Goal: Task Accomplishment & Management: Manage account settings

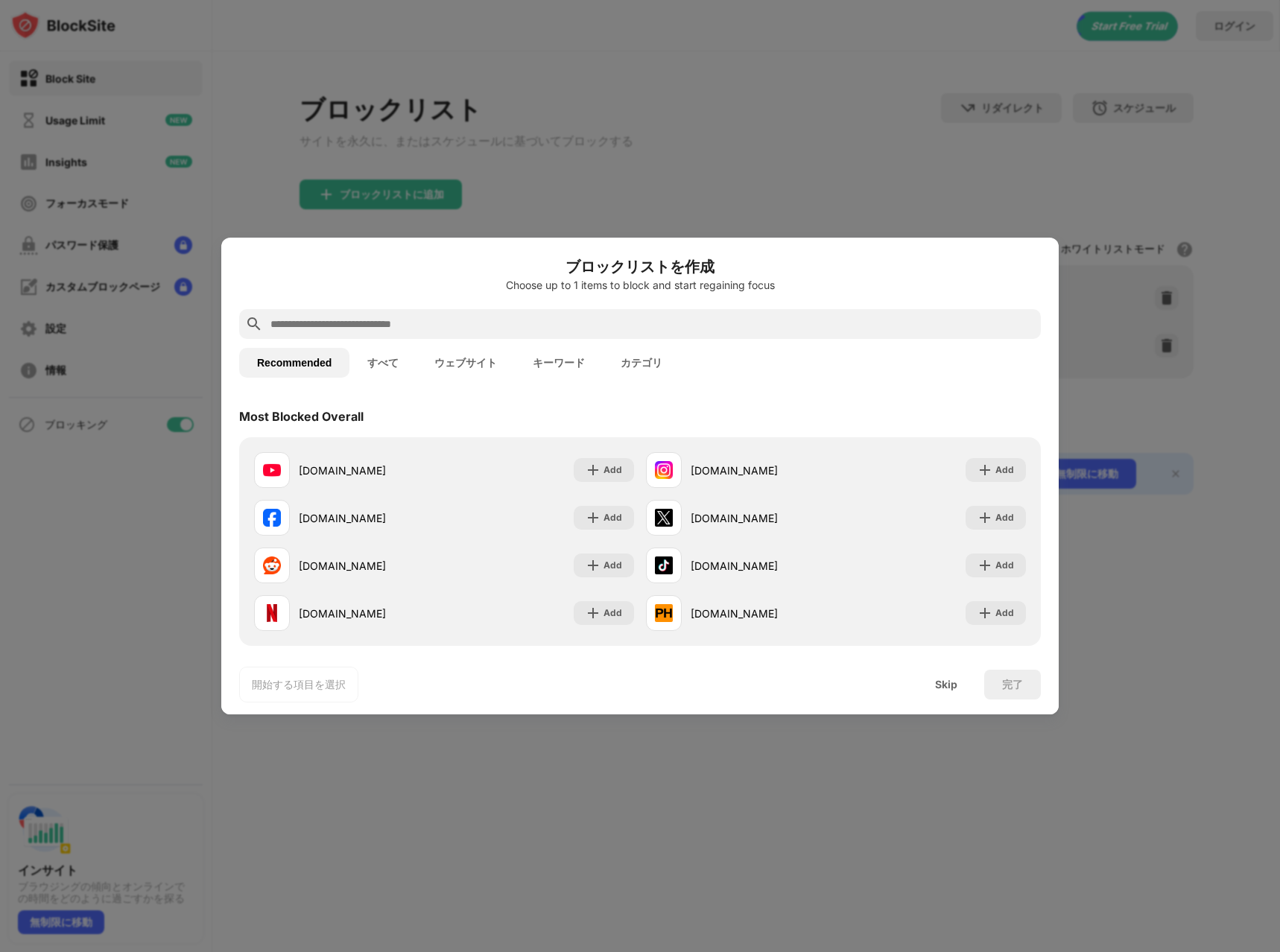
click at [441, 365] on button "ウェブサイト" at bounding box center [465, 363] width 98 height 30
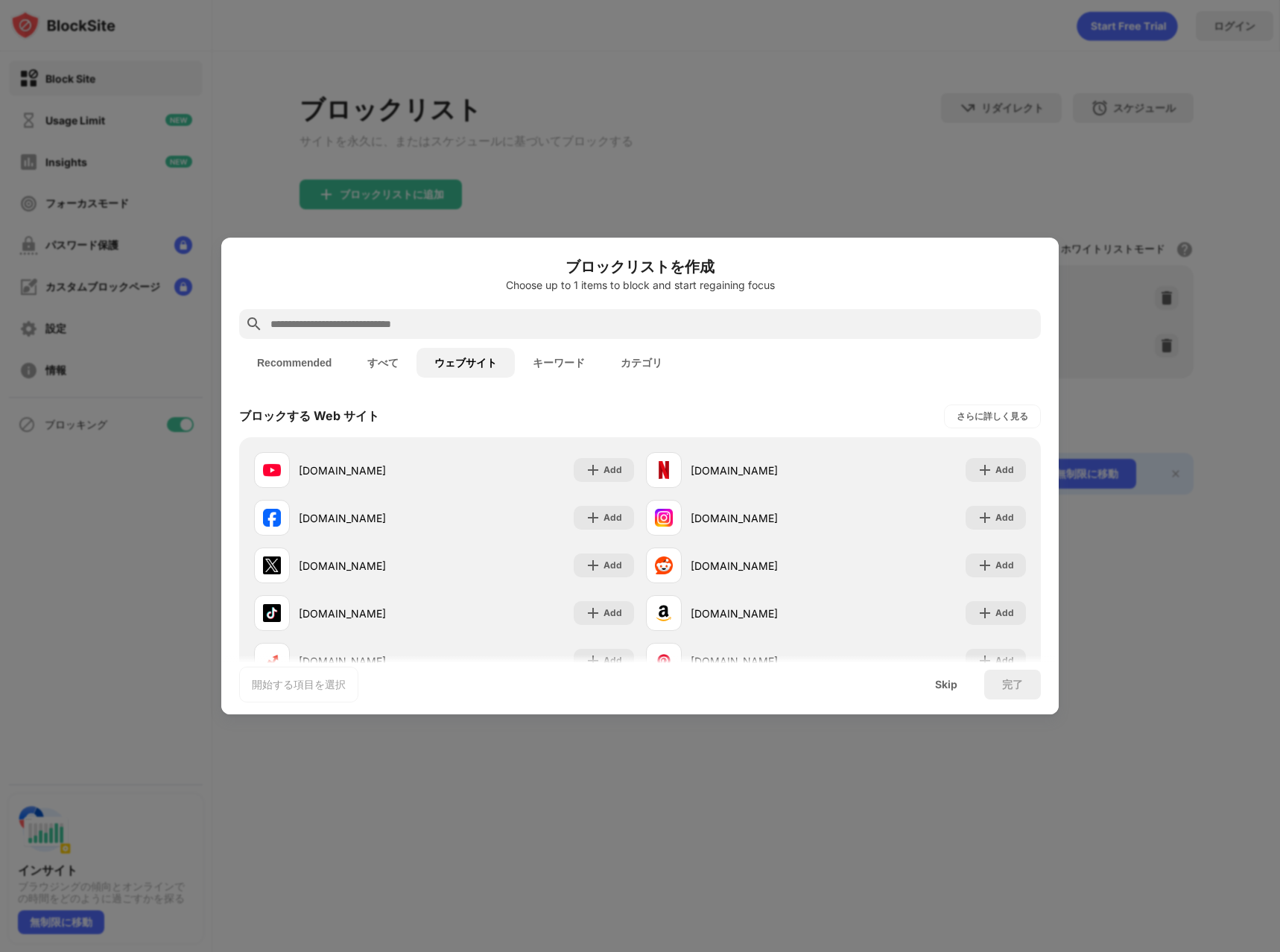
click at [624, 353] on button "カテゴリ" at bounding box center [641, 363] width 78 height 30
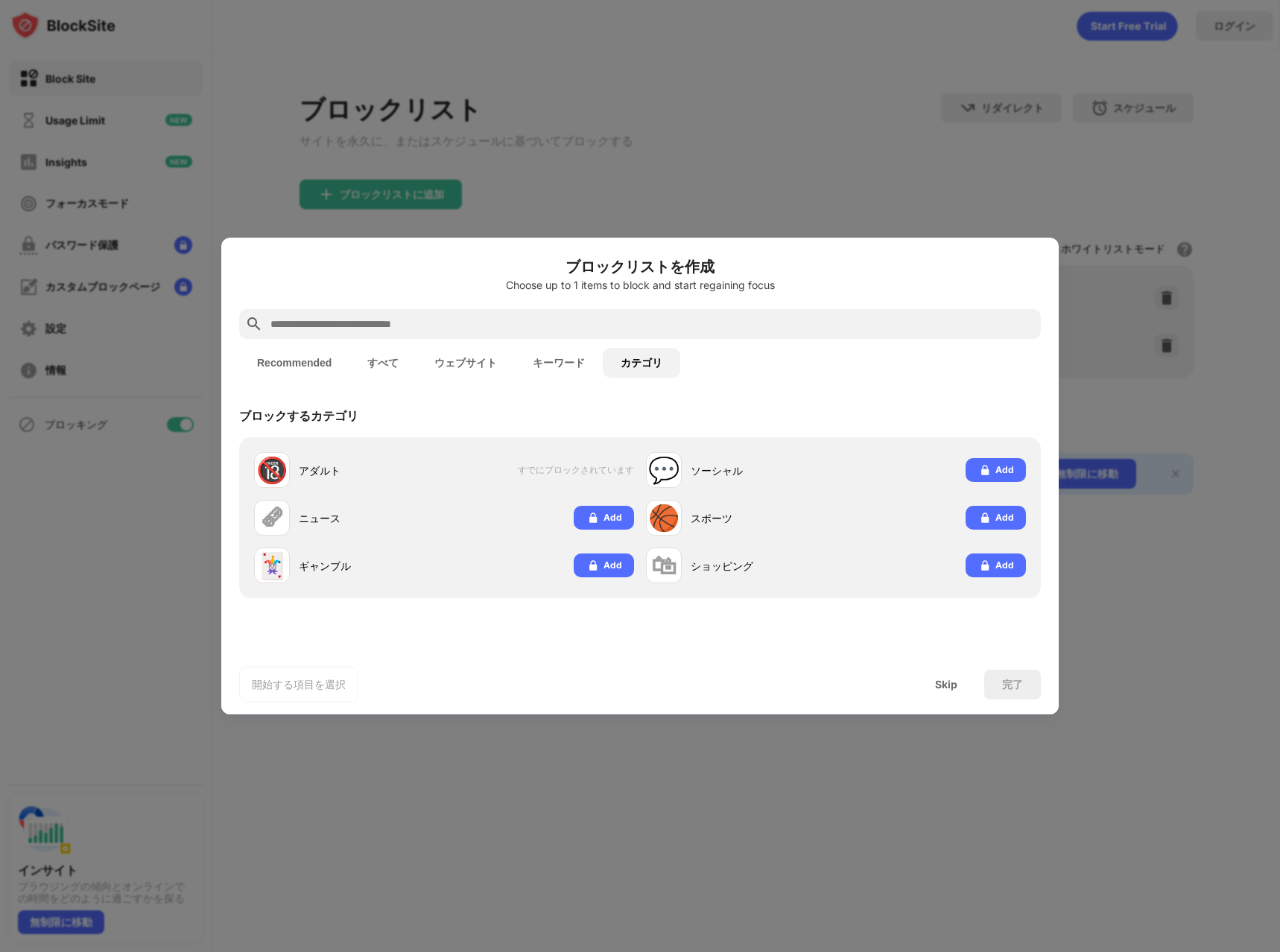
click at [566, 358] on button "キーワード" at bounding box center [559, 363] width 88 height 30
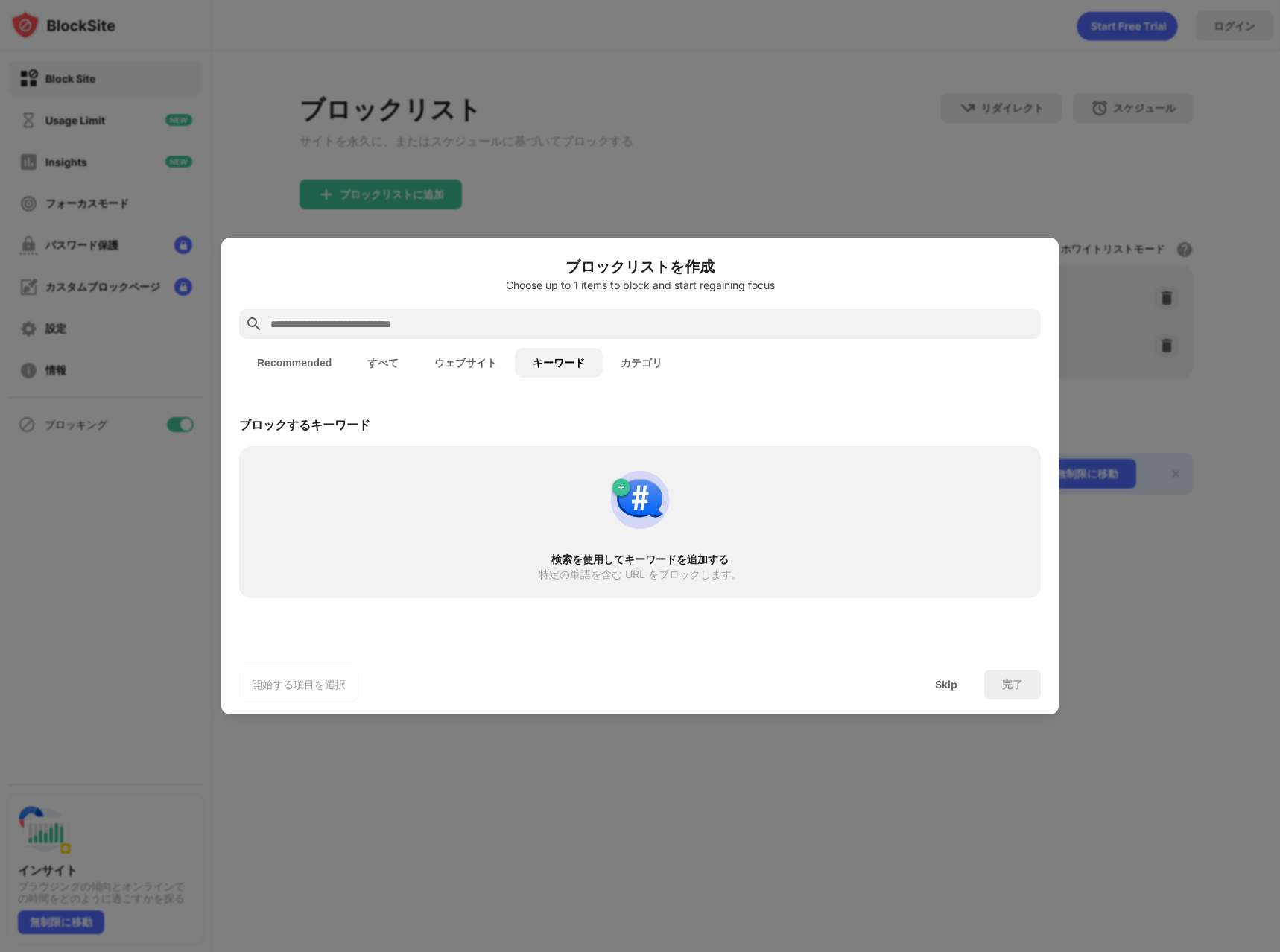
click at [618, 363] on button "カテゴリ" at bounding box center [641, 363] width 78 height 30
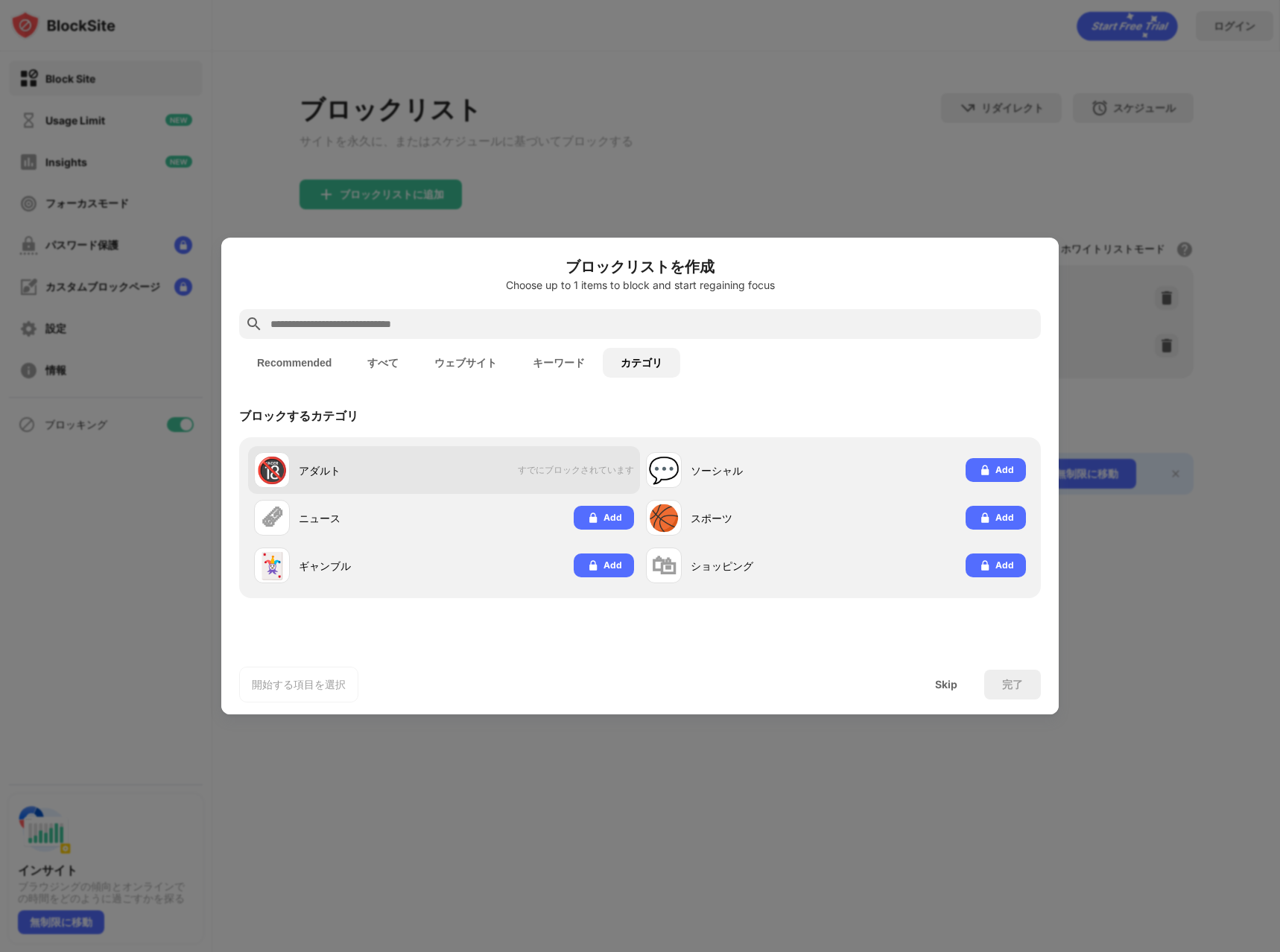
click at [481, 479] on div "🔞 アダルト すでにブロックされています" at bounding box center [444, 470] width 392 height 48
click at [599, 454] on div "🔞 アダルト すでにブロックされています" at bounding box center [444, 470] width 392 height 48
click at [597, 466] on span "すでにブロックされています" at bounding box center [576, 470] width 116 height 13
click at [545, 357] on button "キーワード" at bounding box center [559, 363] width 88 height 30
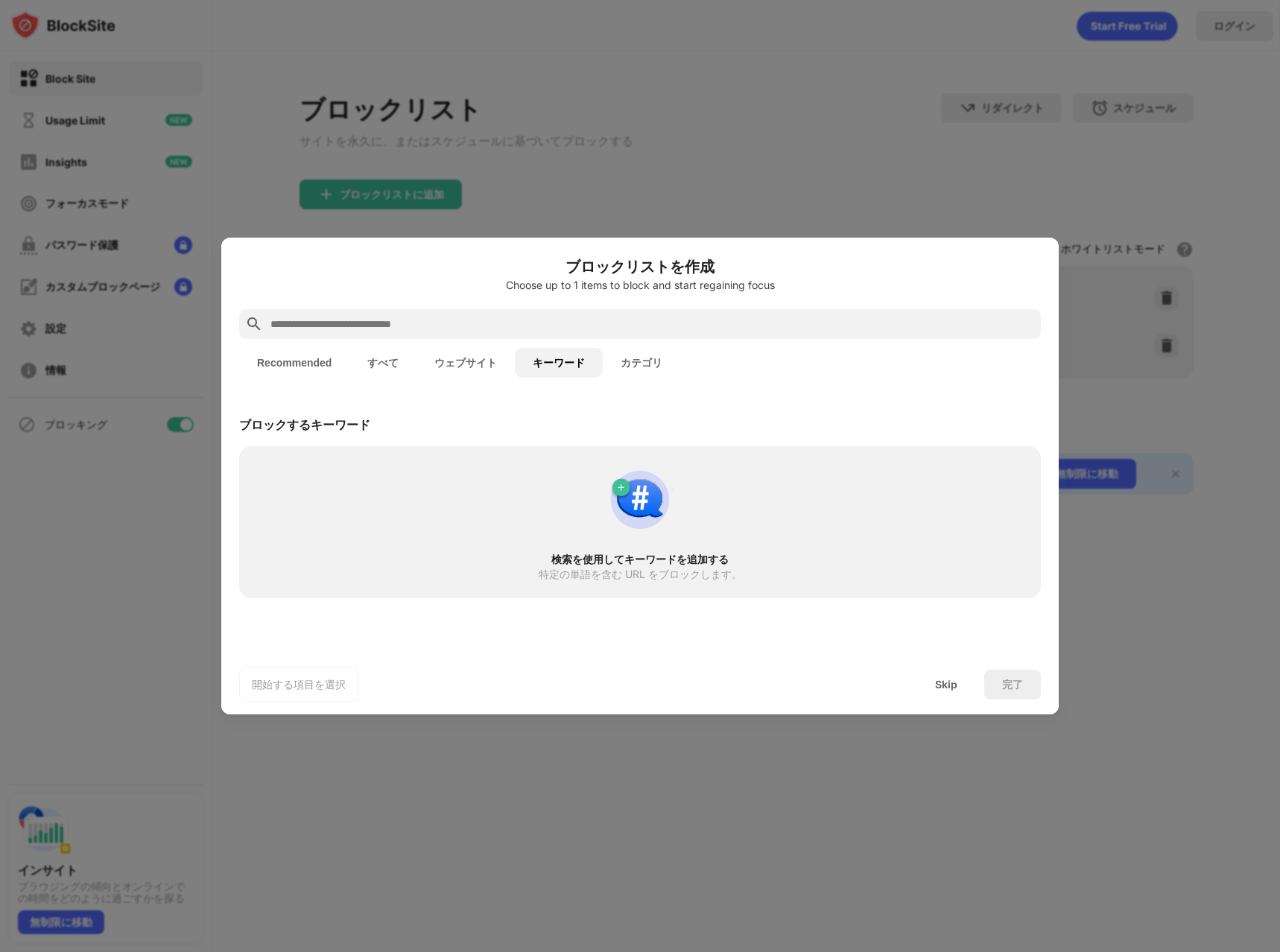
click at [465, 370] on button "ウェブサイト" at bounding box center [465, 363] width 98 height 30
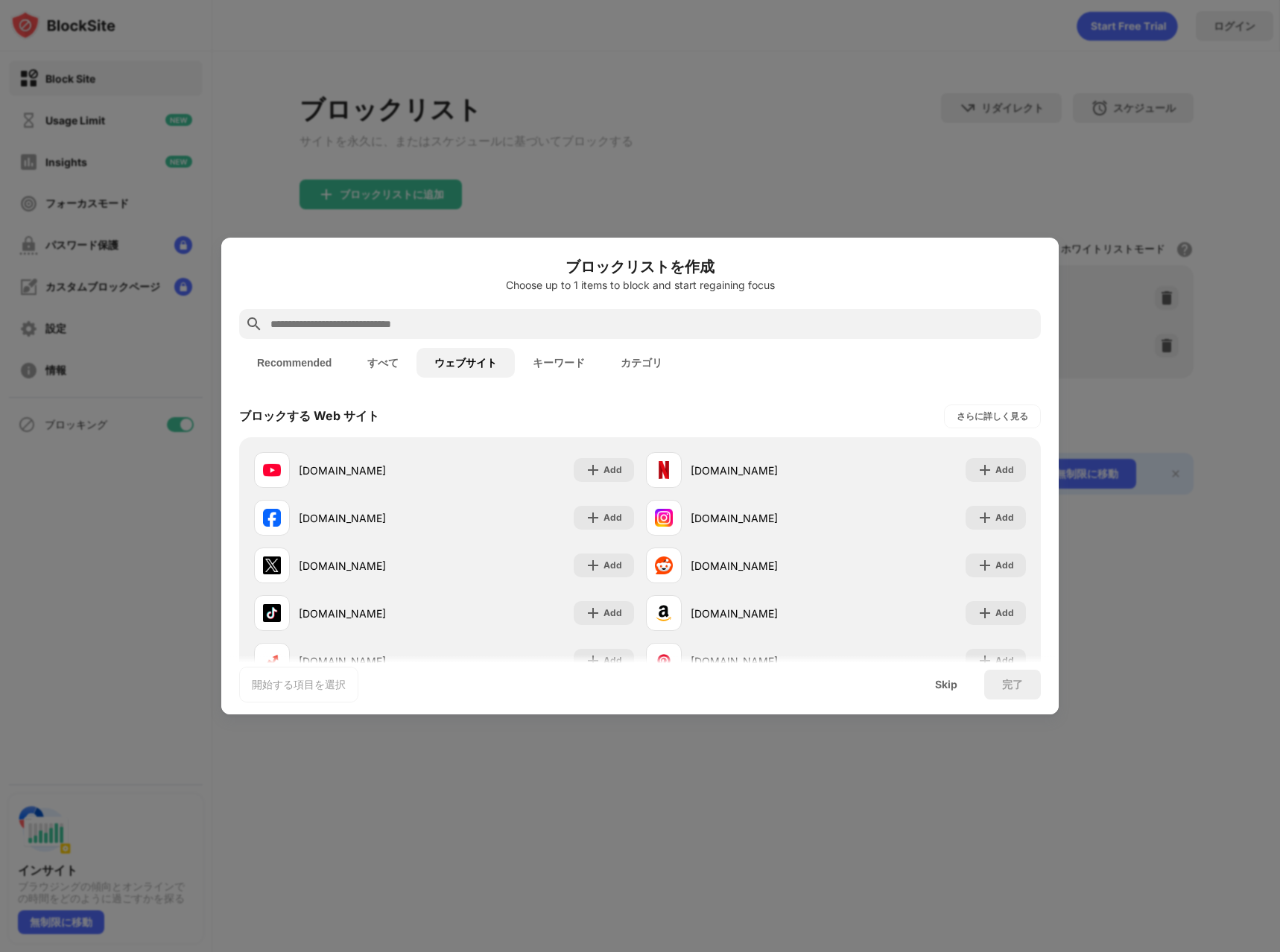
click at [671, 356] on button "カテゴリ" at bounding box center [641, 363] width 78 height 30
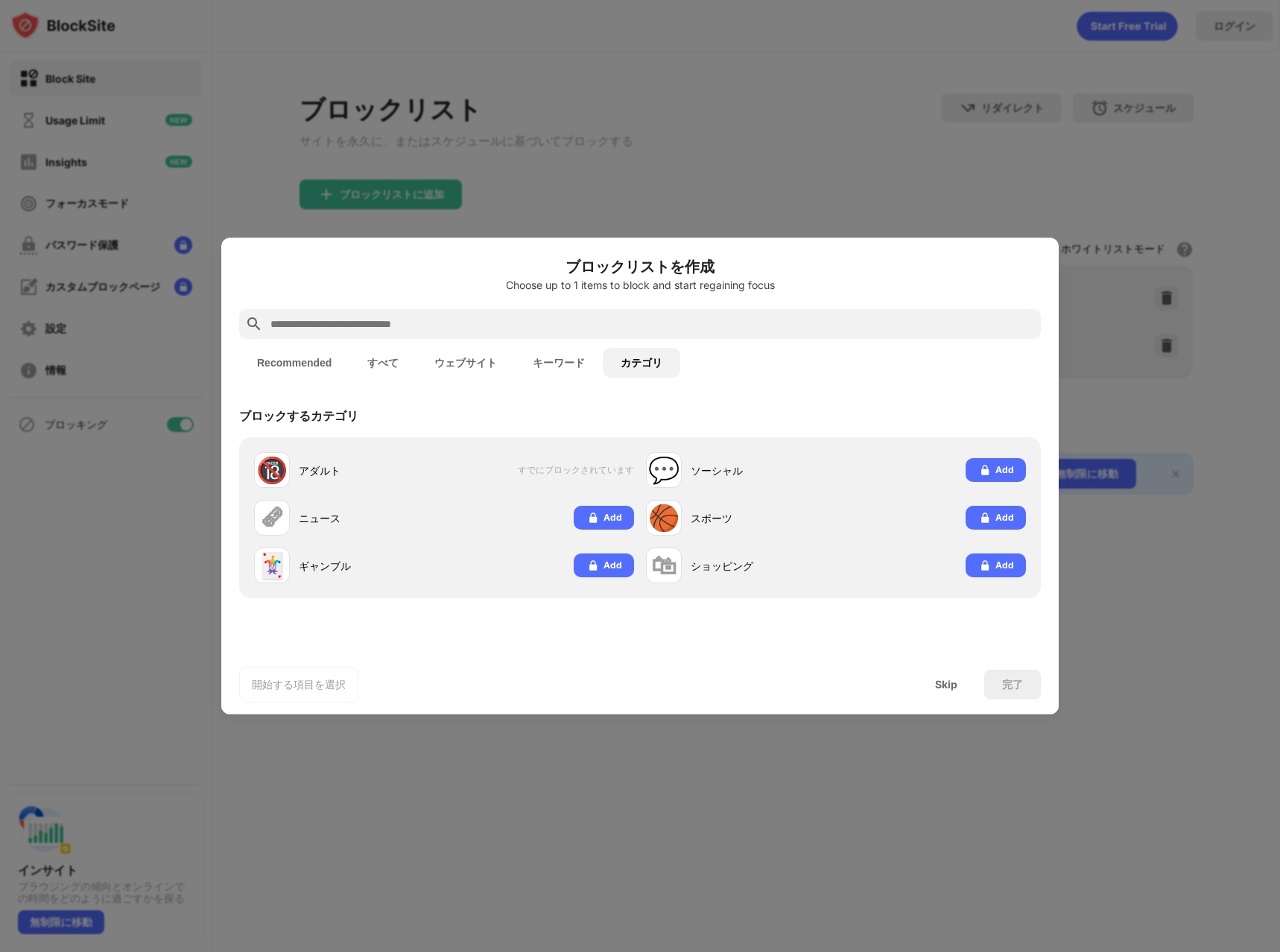
click at [876, 242] on div "ブロックリストを作成 Choose up to 1 items to block and start regaining focus Recommended …" at bounding box center [640, 476] width 837 height 477
click at [873, 233] on div at bounding box center [640, 476] width 1280 height 952
click at [938, 683] on div "Skip" at bounding box center [946, 685] width 22 height 12
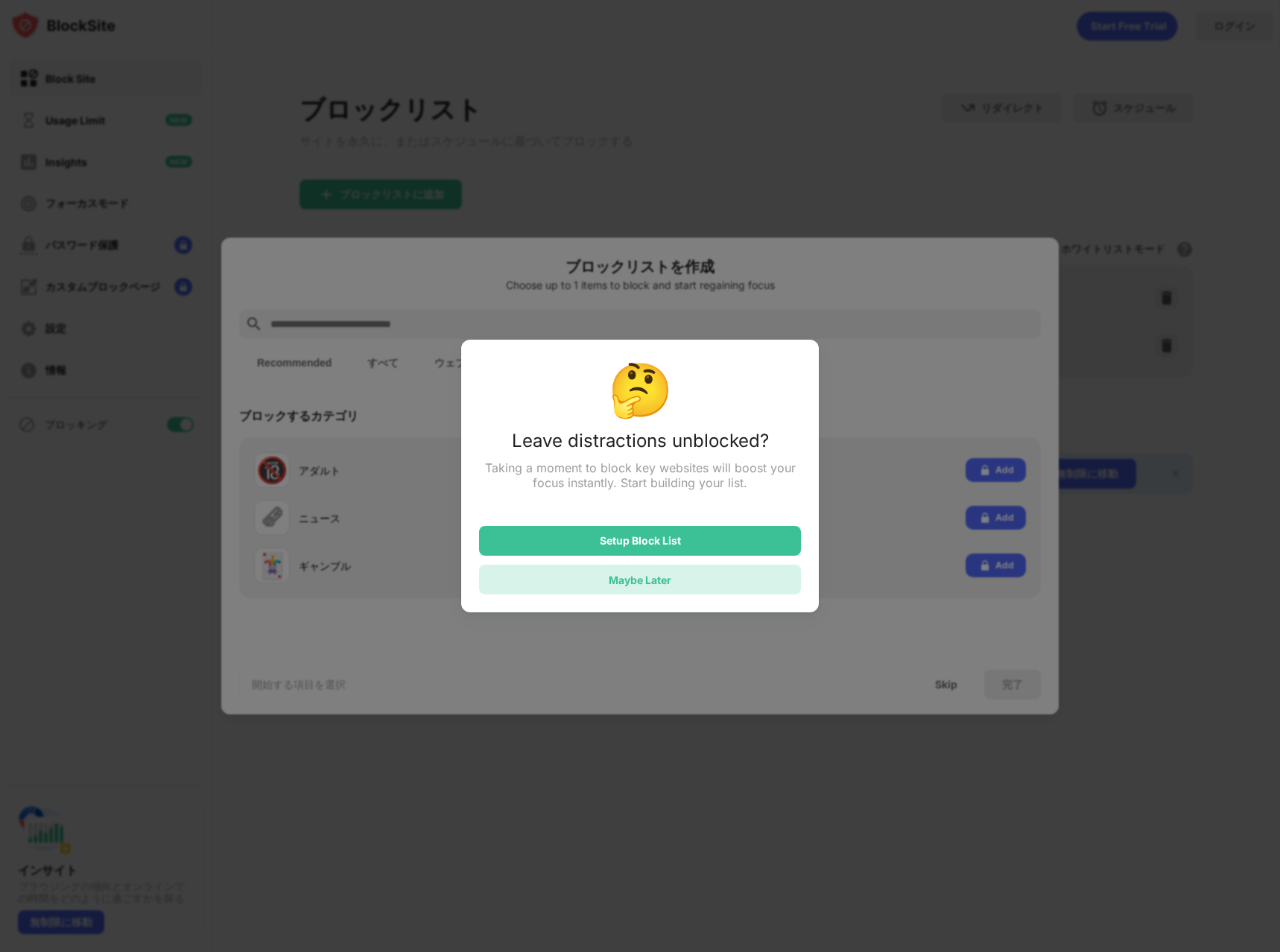
click at [659, 586] on div "Maybe Later" at bounding box center [640, 580] width 63 height 13
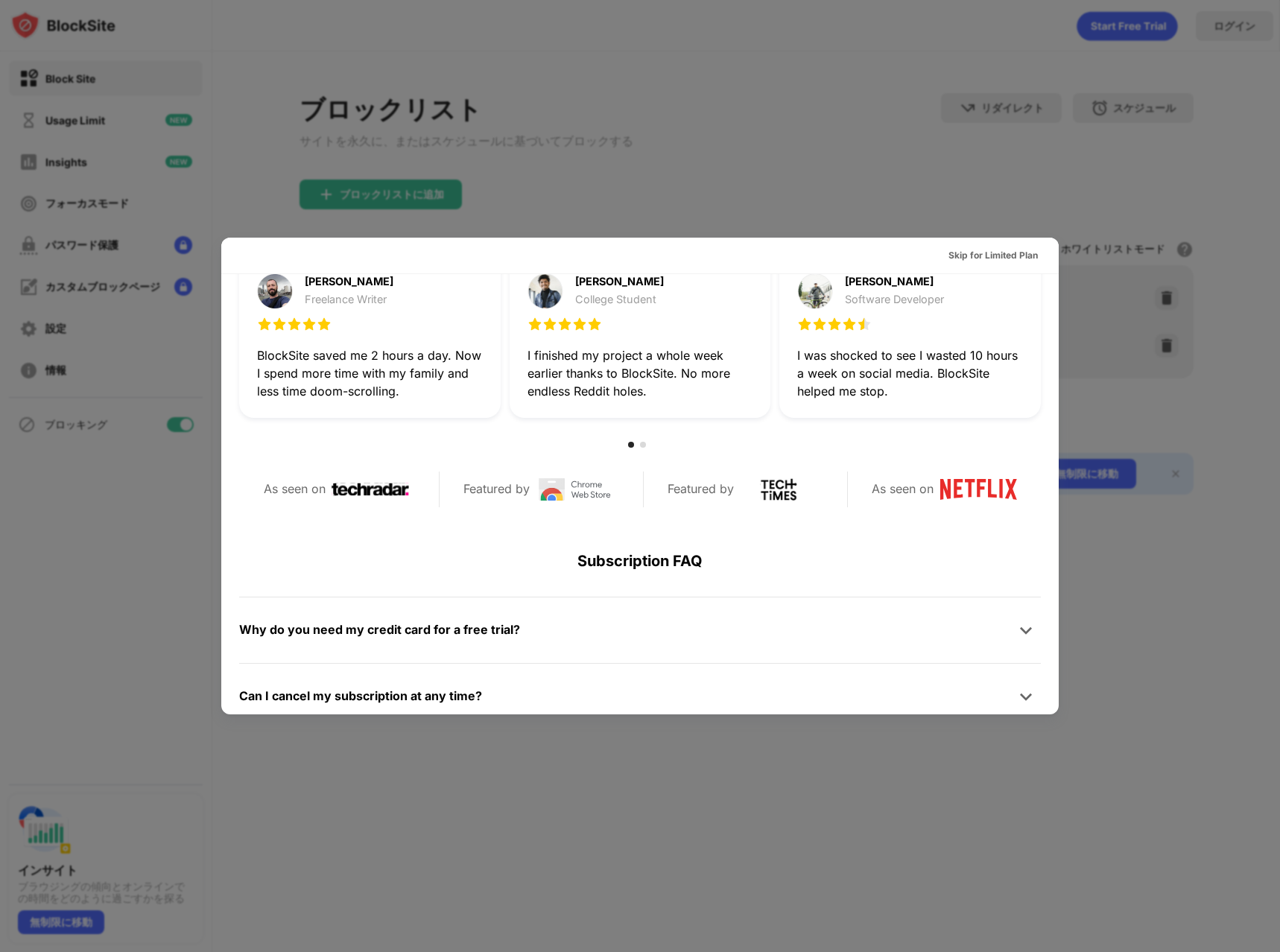
scroll to position [429, 0]
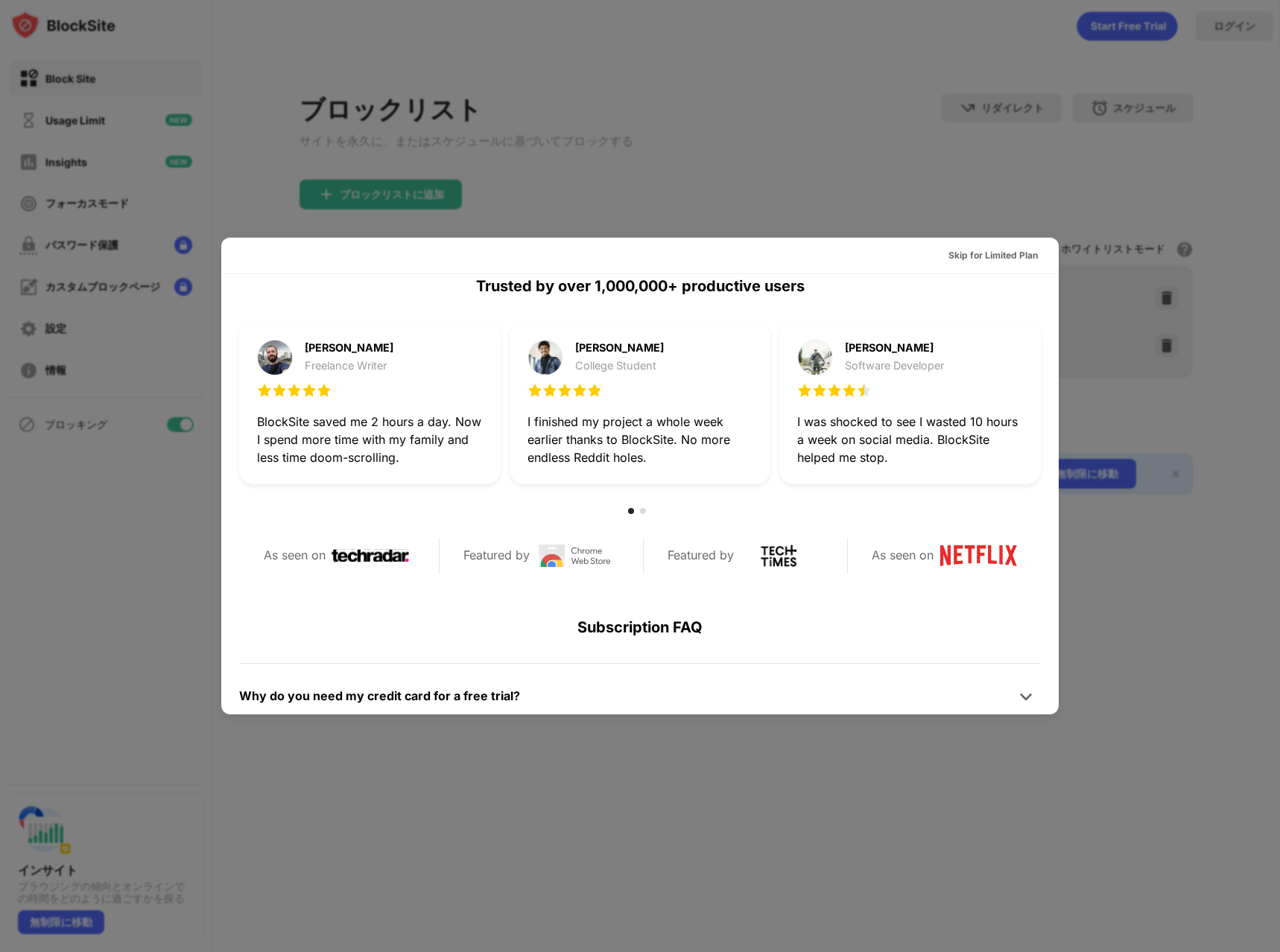
click at [1020, 210] on div at bounding box center [640, 476] width 1280 height 952
click at [964, 256] on div "Skip for Limited Plan" at bounding box center [993, 256] width 90 height 15
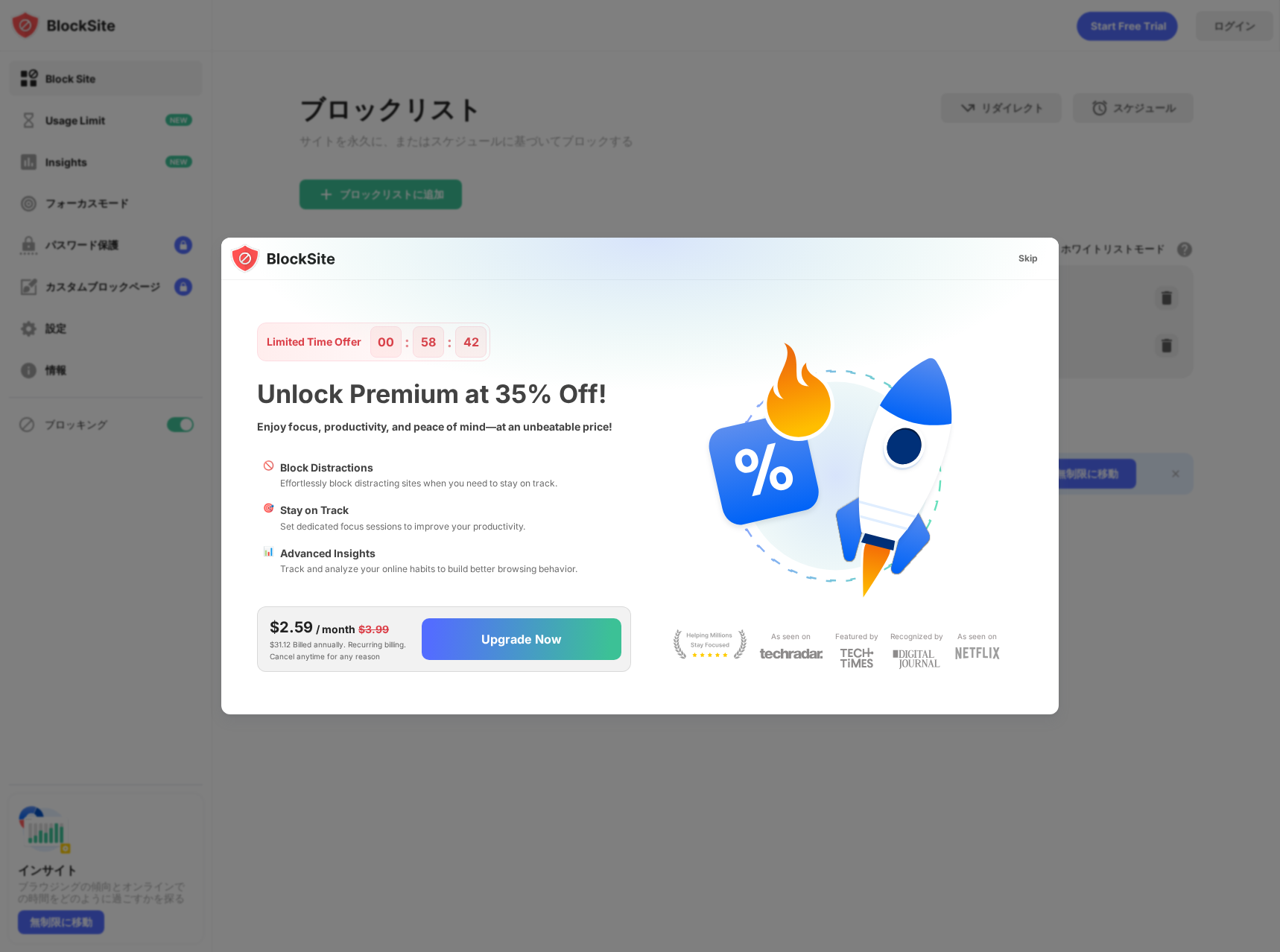
scroll to position [0, 0]
click at [1027, 260] on div "Skip" at bounding box center [1028, 259] width 19 height 15
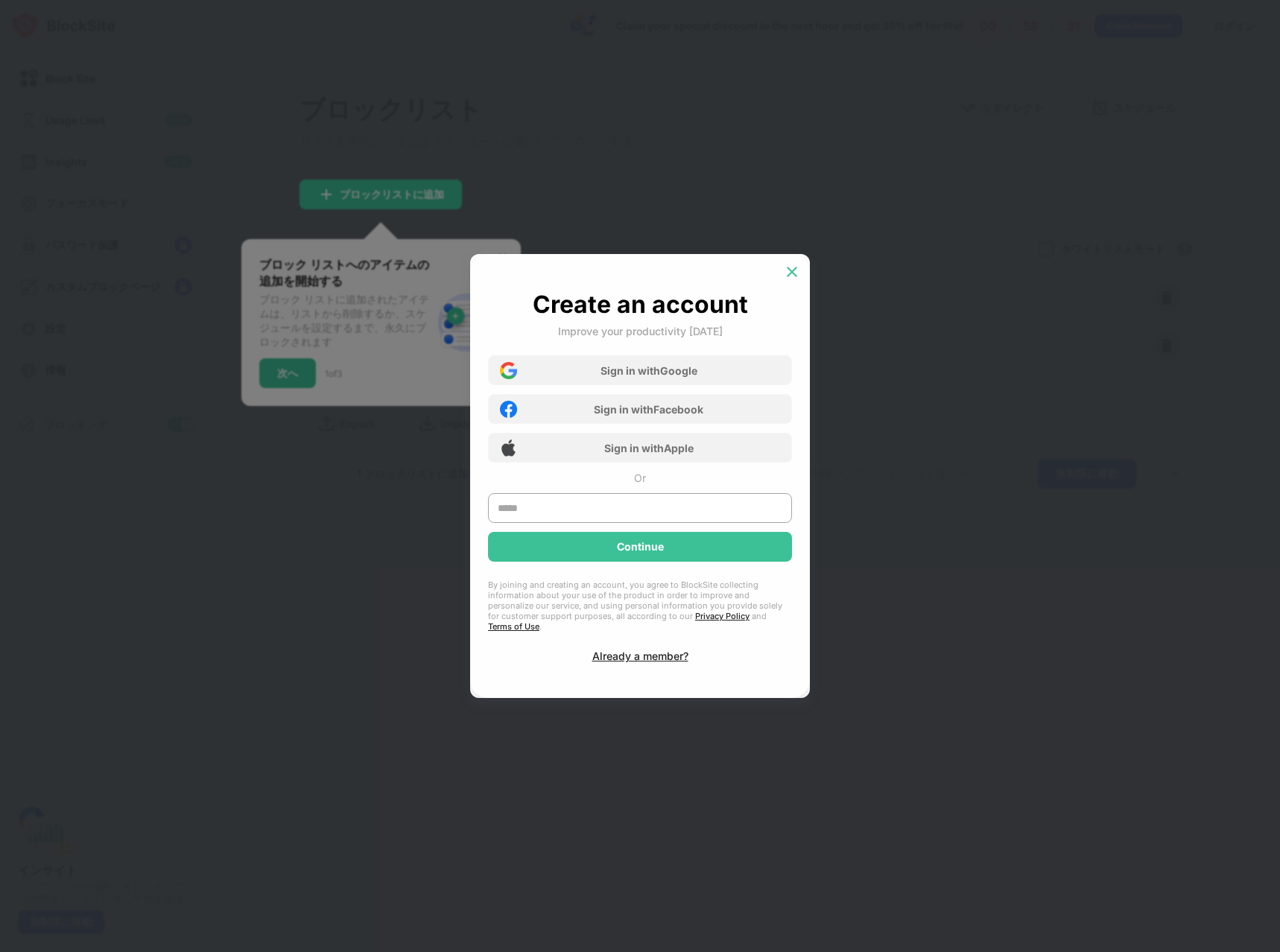
click at [786, 278] on img at bounding box center [791, 272] width 15 height 15
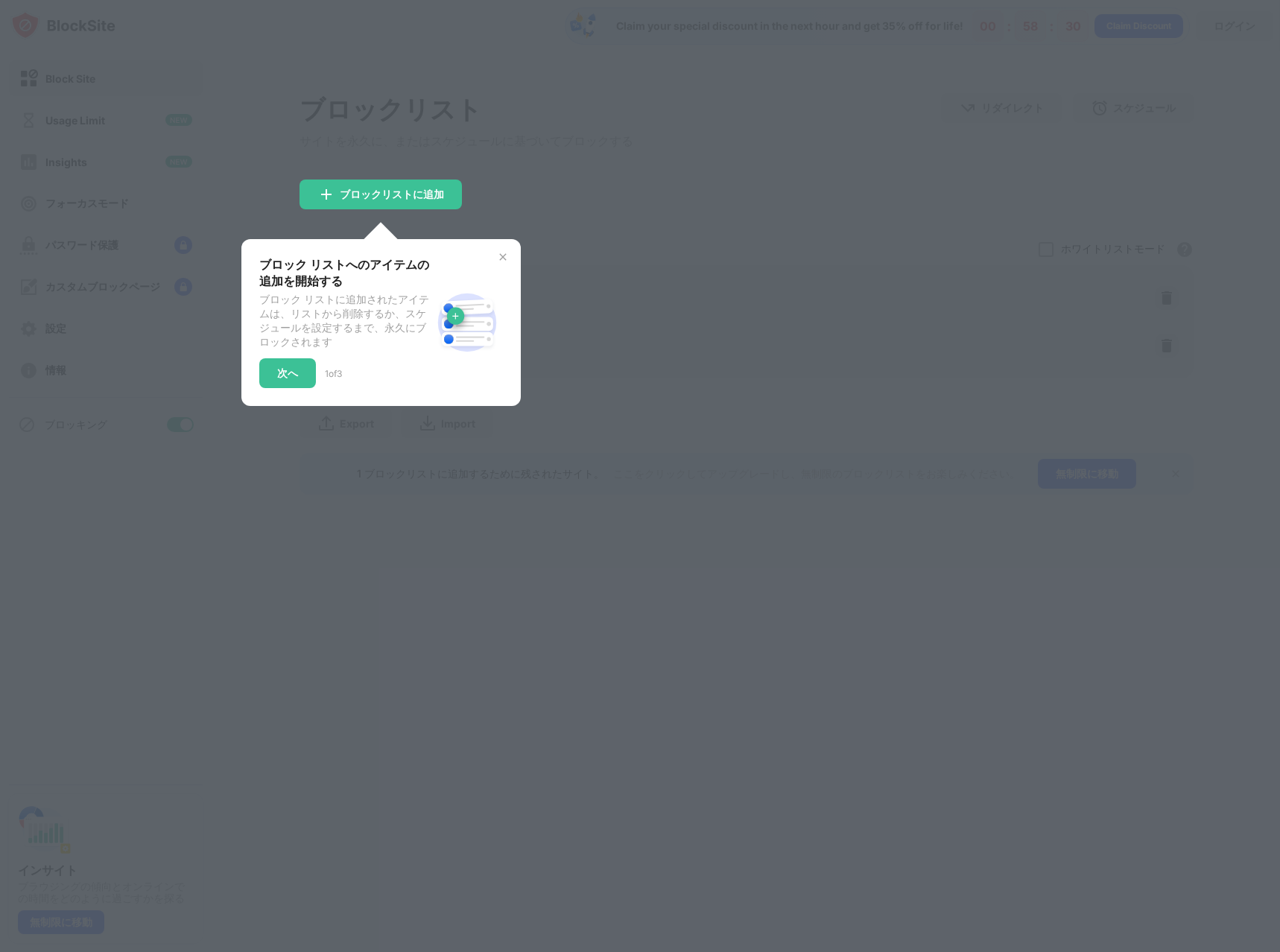
click at [499, 263] on img at bounding box center [503, 257] width 12 height 12
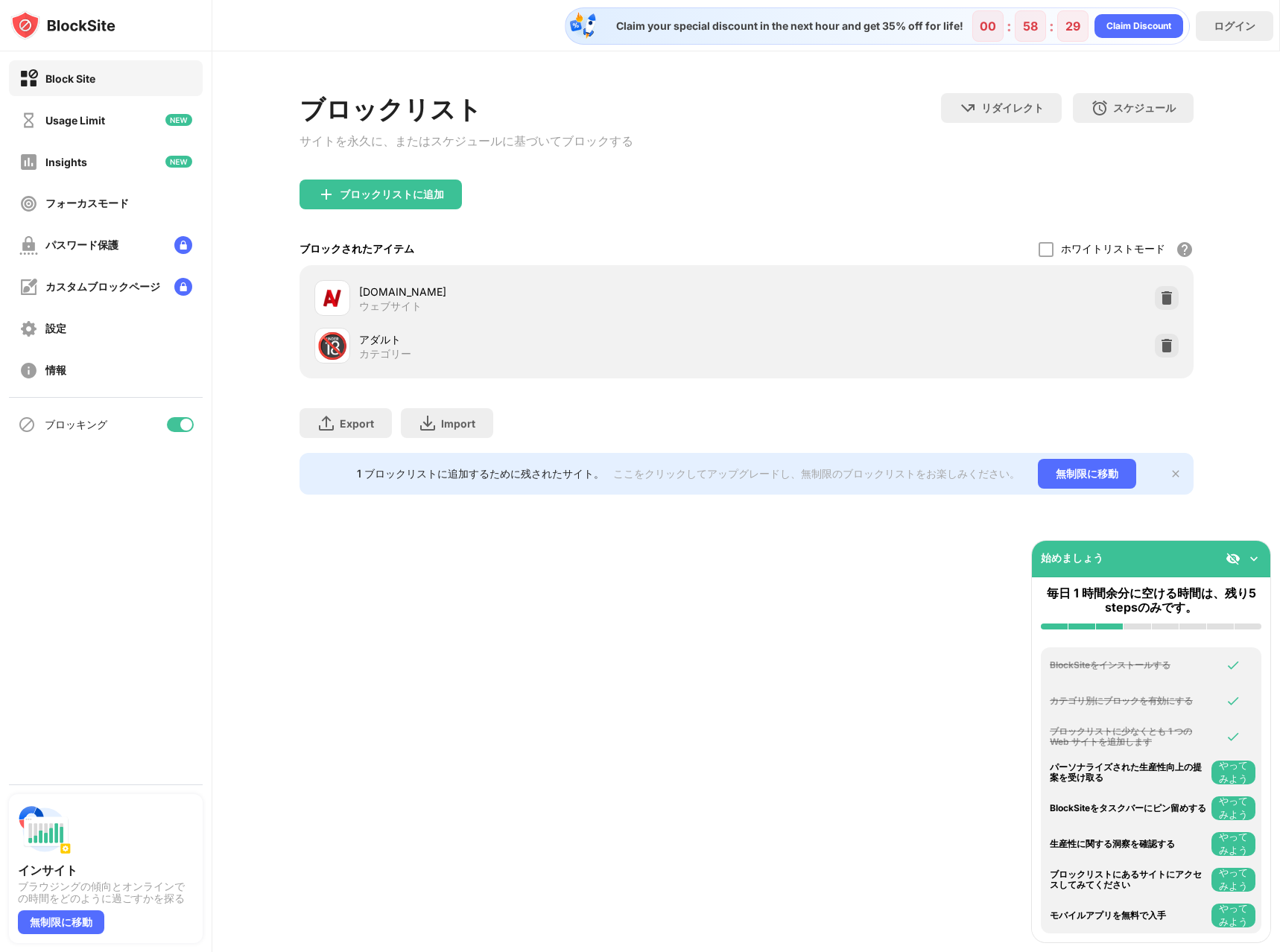
click at [574, 265] on div "ブロックされたアイテム ホワイトリストモード ホワイトリスト以外のすべての Web サイトをブロックします。ホワイトリスト モードは URL でのみ機能し、カ…" at bounding box center [746, 249] width 894 height 32
click at [1166, 310] on div at bounding box center [1167, 298] width 24 height 24
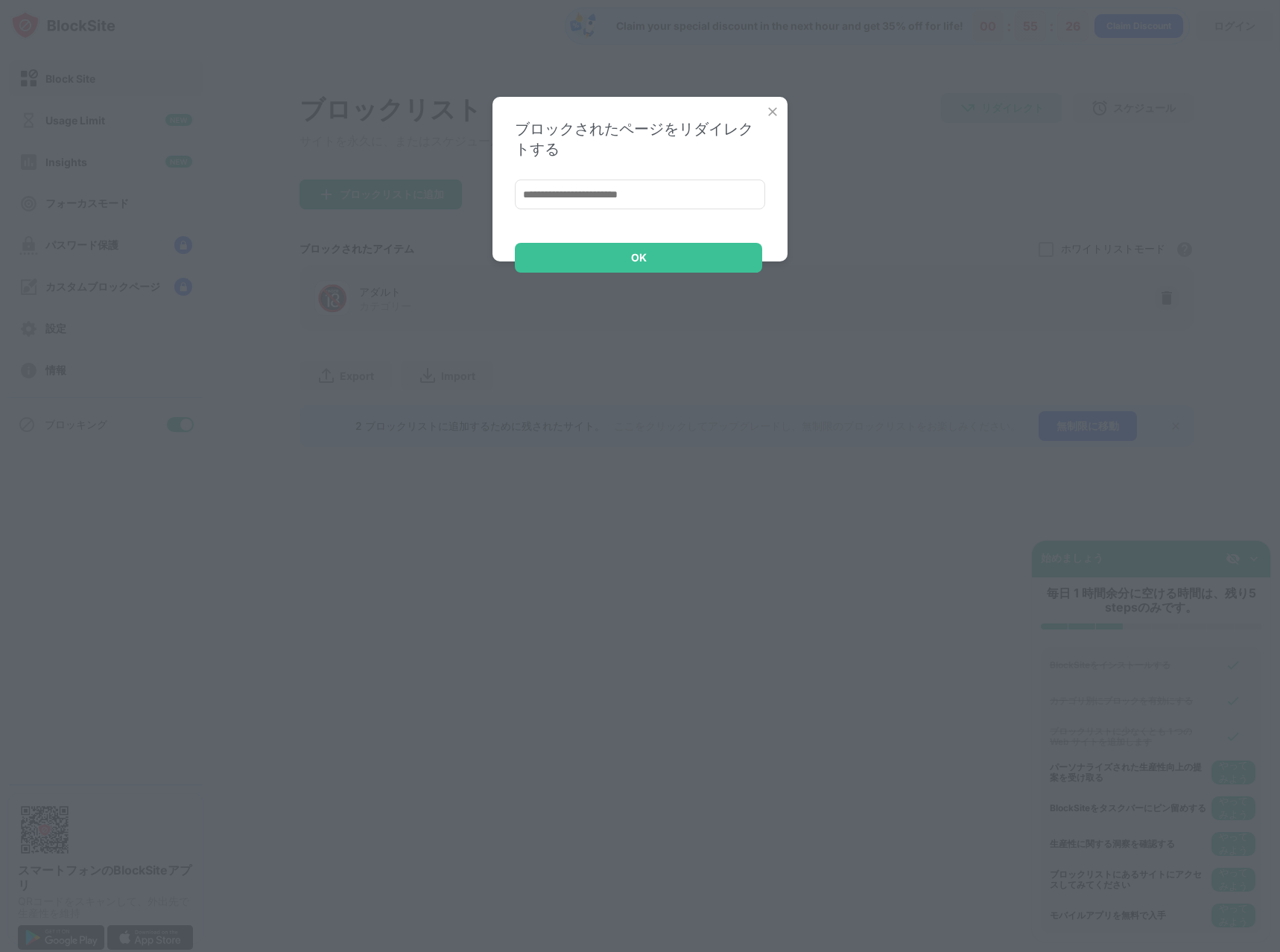
click at [769, 114] on img at bounding box center [773, 112] width 15 height 15
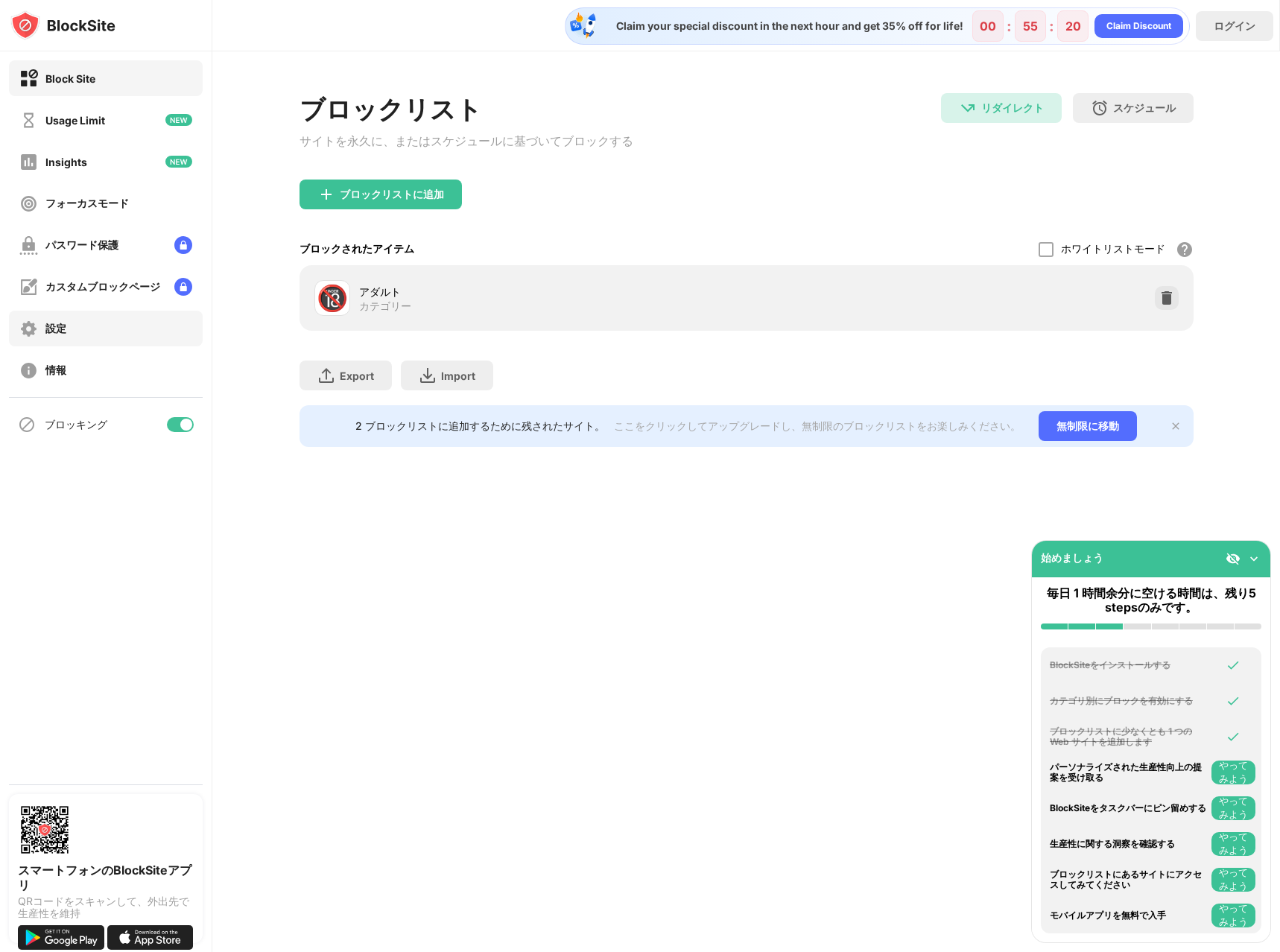
click at [87, 329] on div "設定" at bounding box center [106, 328] width 194 height 36
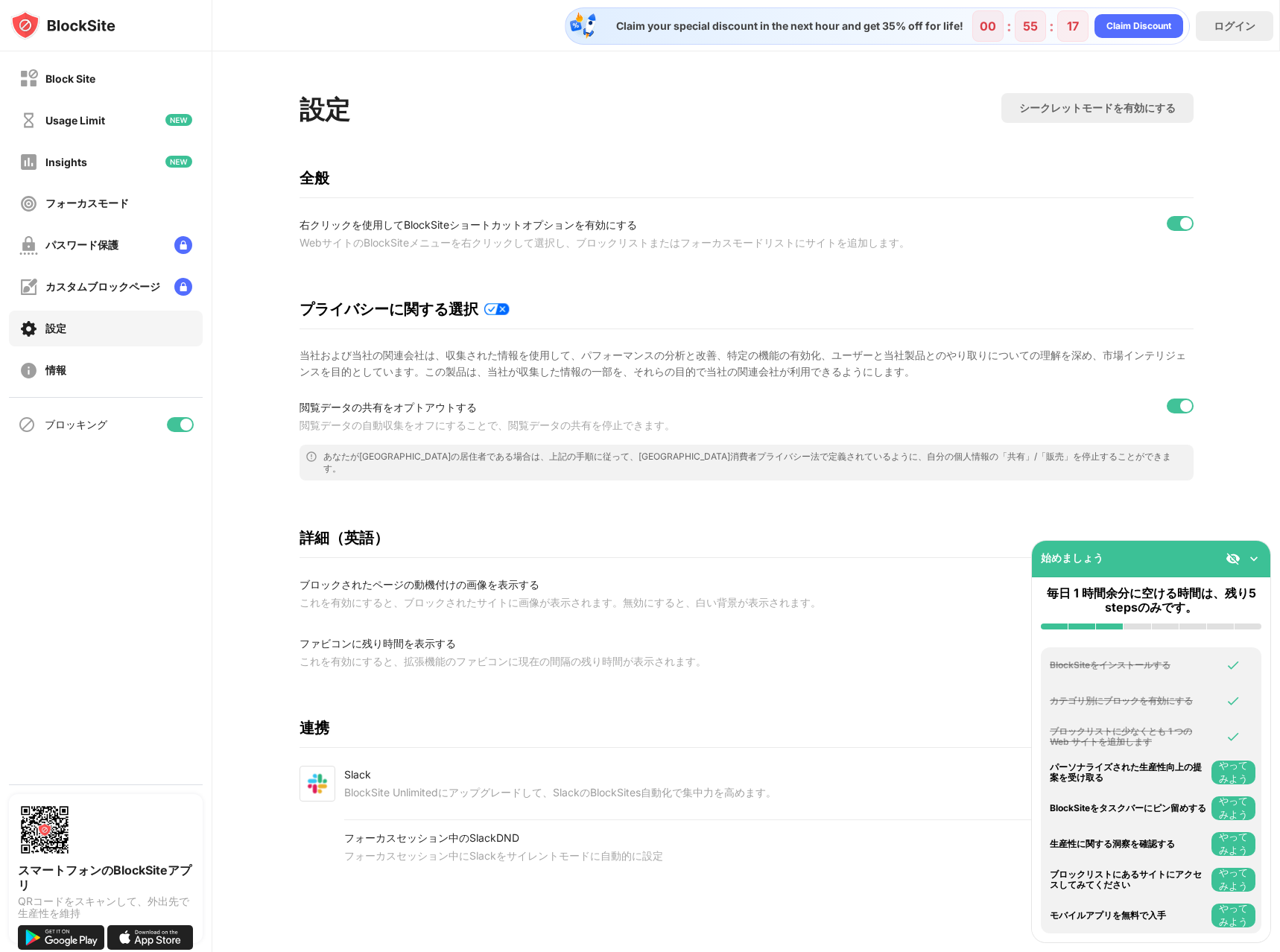
click at [186, 425] on div at bounding box center [186, 425] width 12 height 12
click at [189, 422] on div at bounding box center [181, 425] width 27 height 15
click at [104, 170] on div "Insights" at bounding box center [106, 162] width 194 height 36
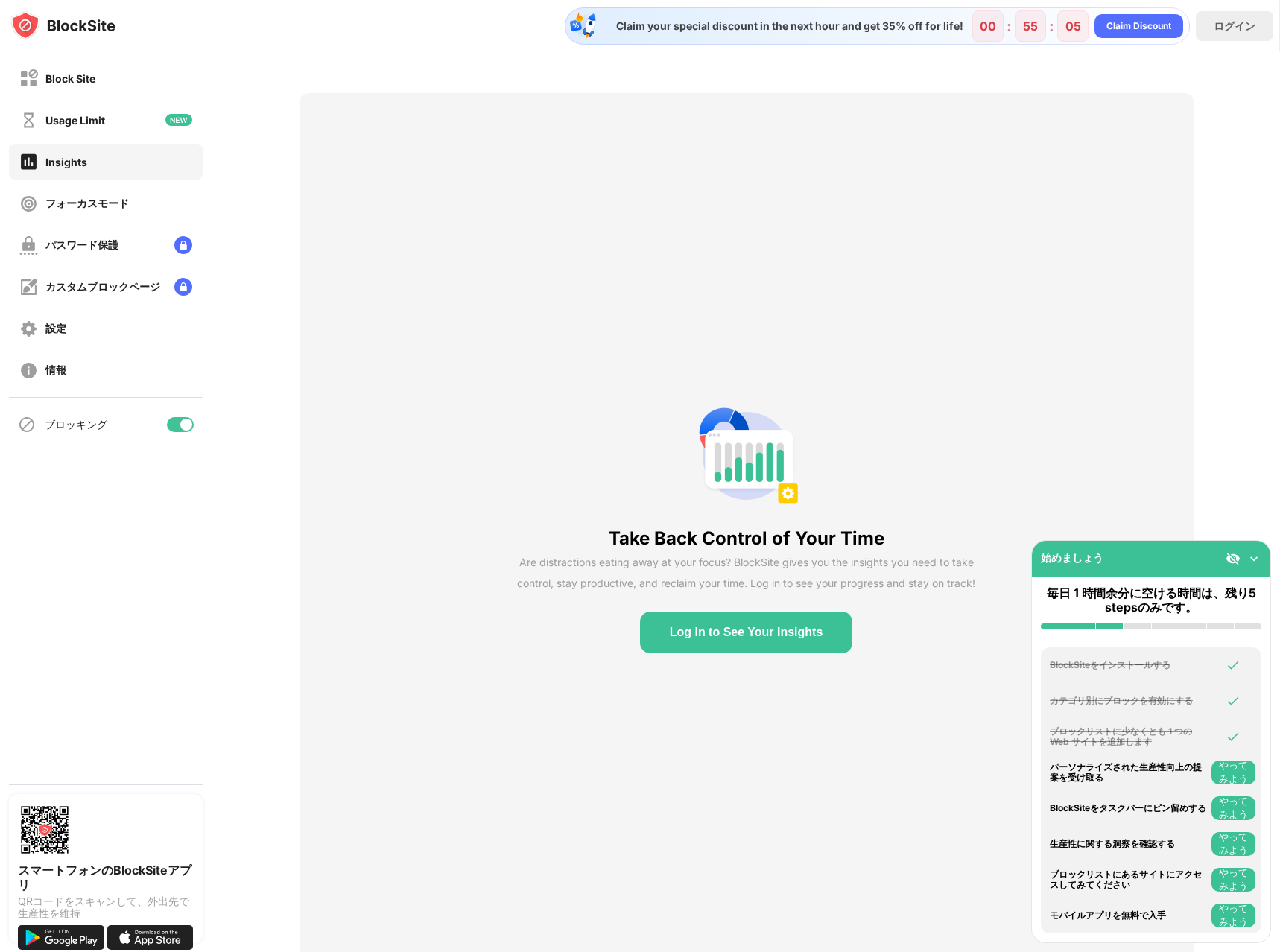
click at [101, 137] on div "Usage Limit" at bounding box center [106, 120] width 194 height 36
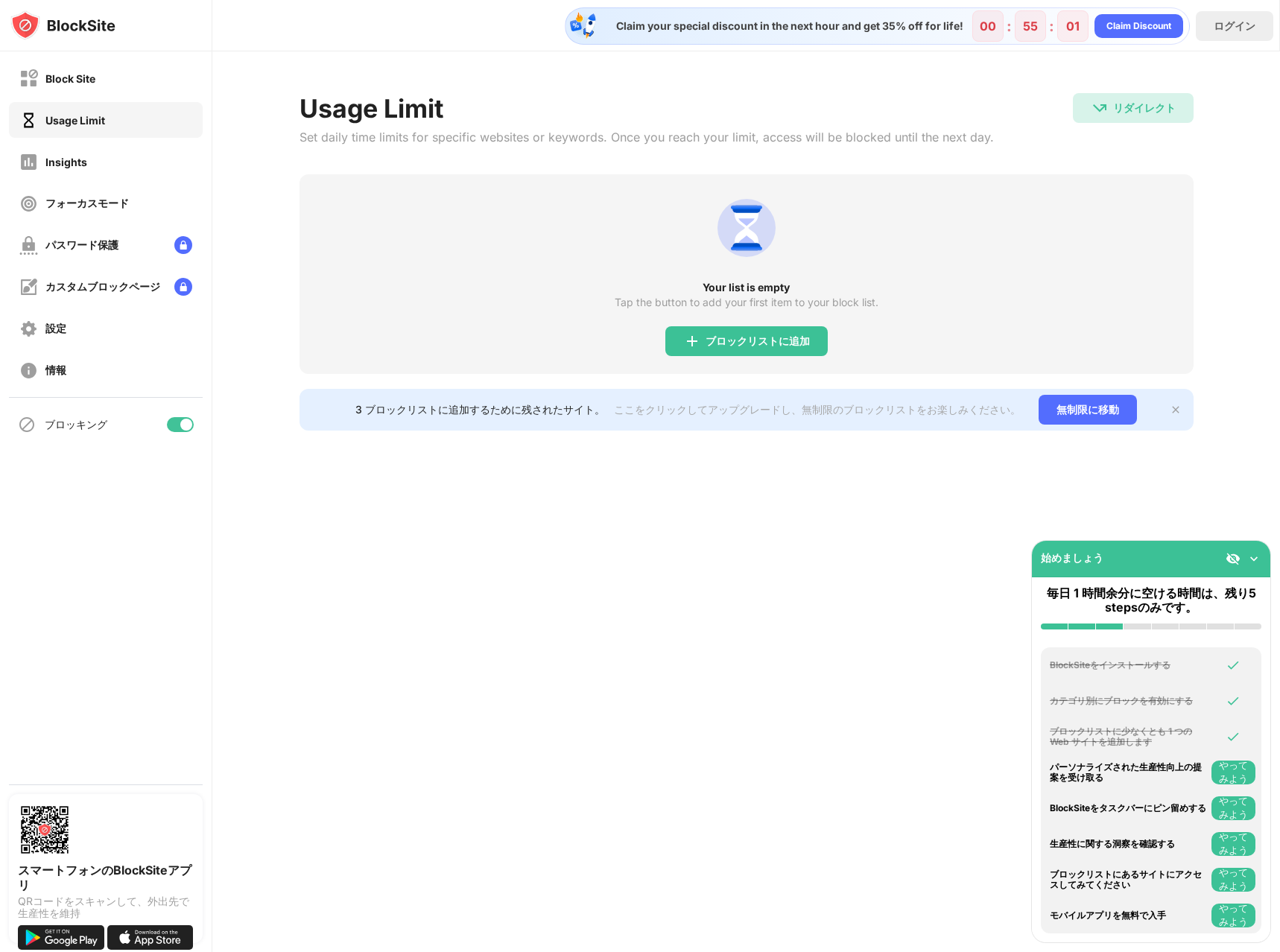
click at [1240, 556] on img at bounding box center [1233, 559] width 15 height 15
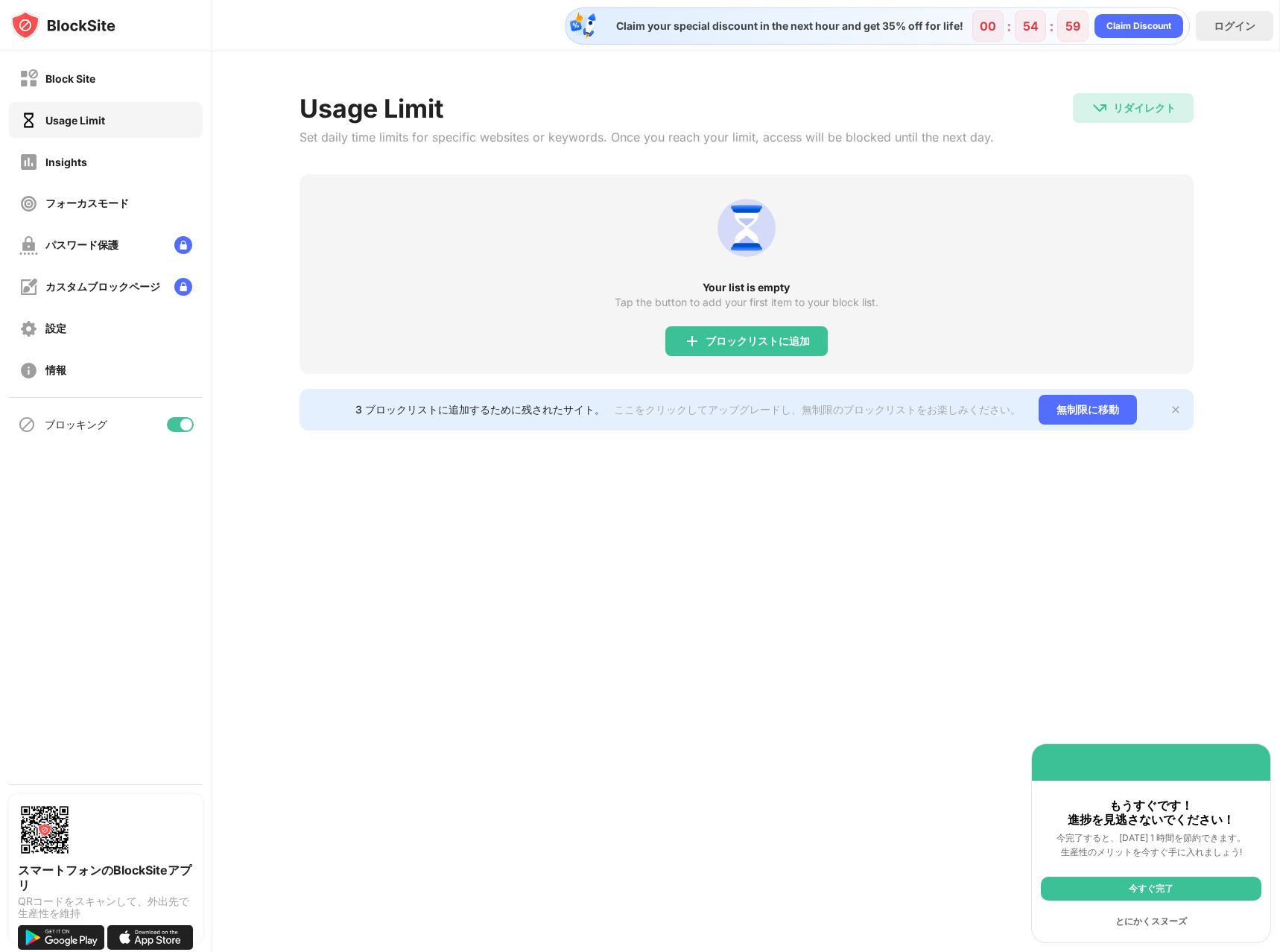
click at [1149, 917] on div "とにかくスヌーズ" at bounding box center [1151, 921] width 221 height 24
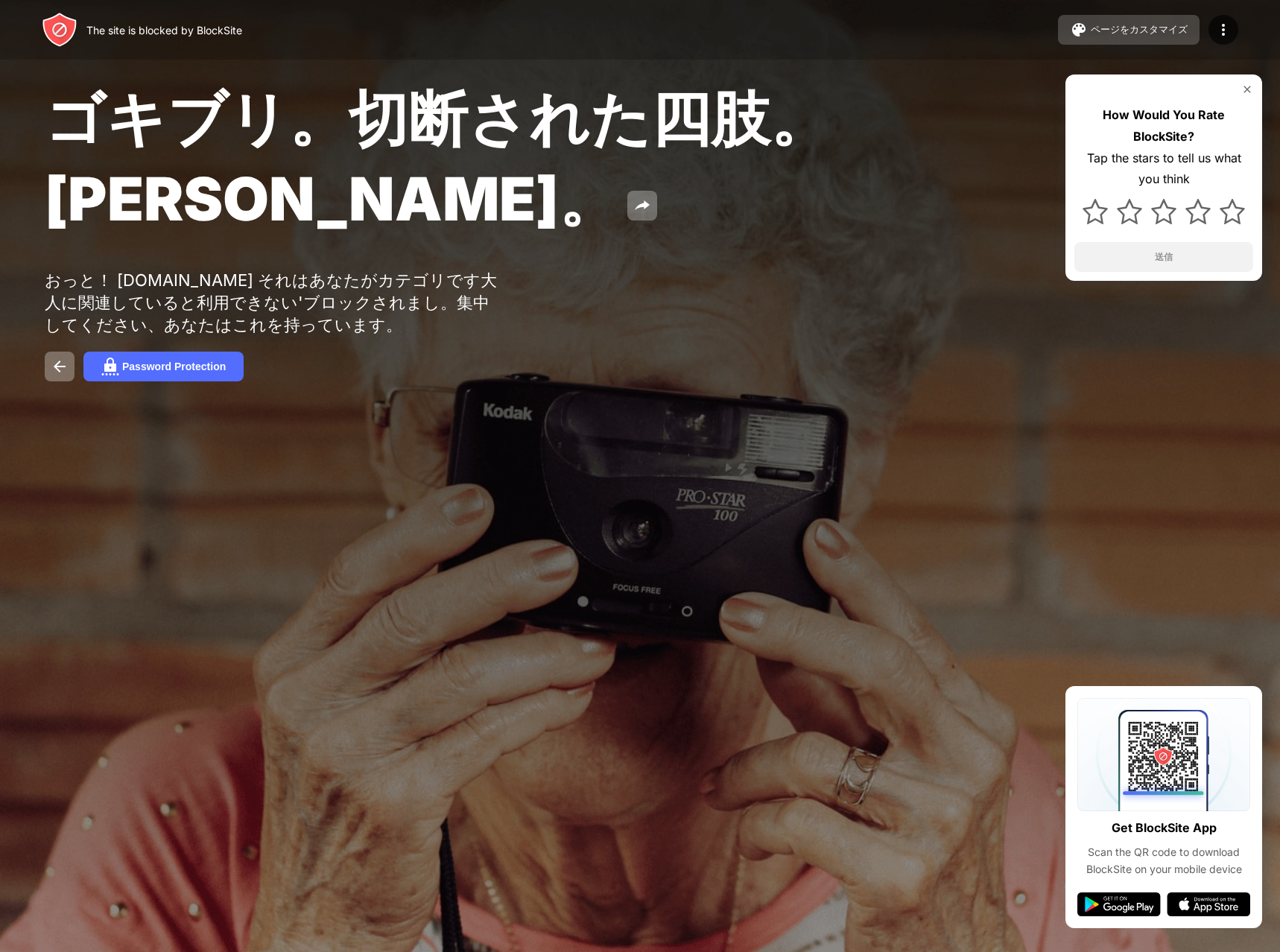
click at [1195, 34] on button "ページをカスタマイズ" at bounding box center [1129, 30] width 142 height 30
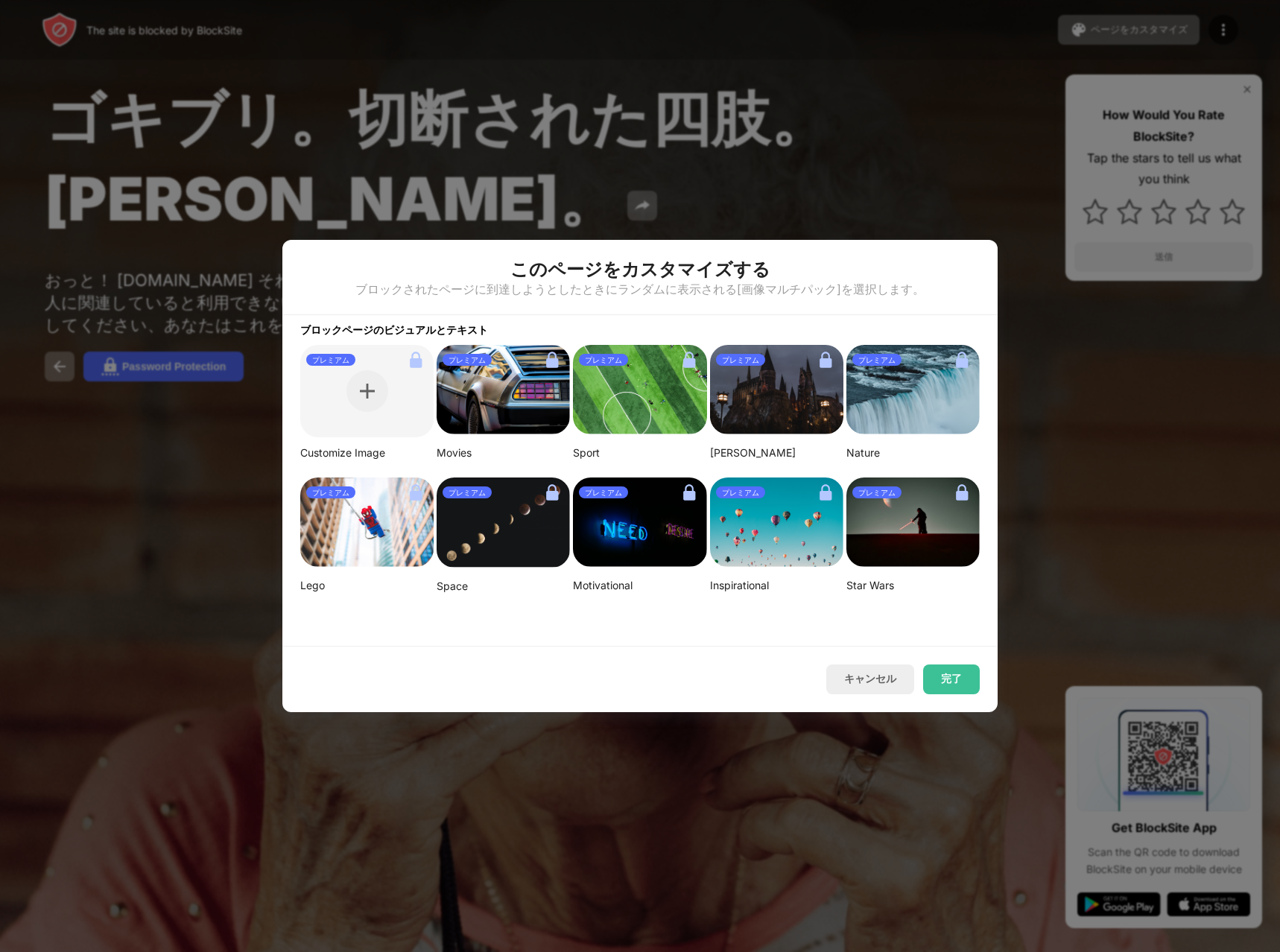
click at [929, 548] on img at bounding box center [912, 522] width 134 height 90
click at [559, 266] on div "このページをカスタマイズする" at bounding box center [640, 270] width 260 height 24
click at [891, 683] on button "キャンセル" at bounding box center [870, 680] width 88 height 30
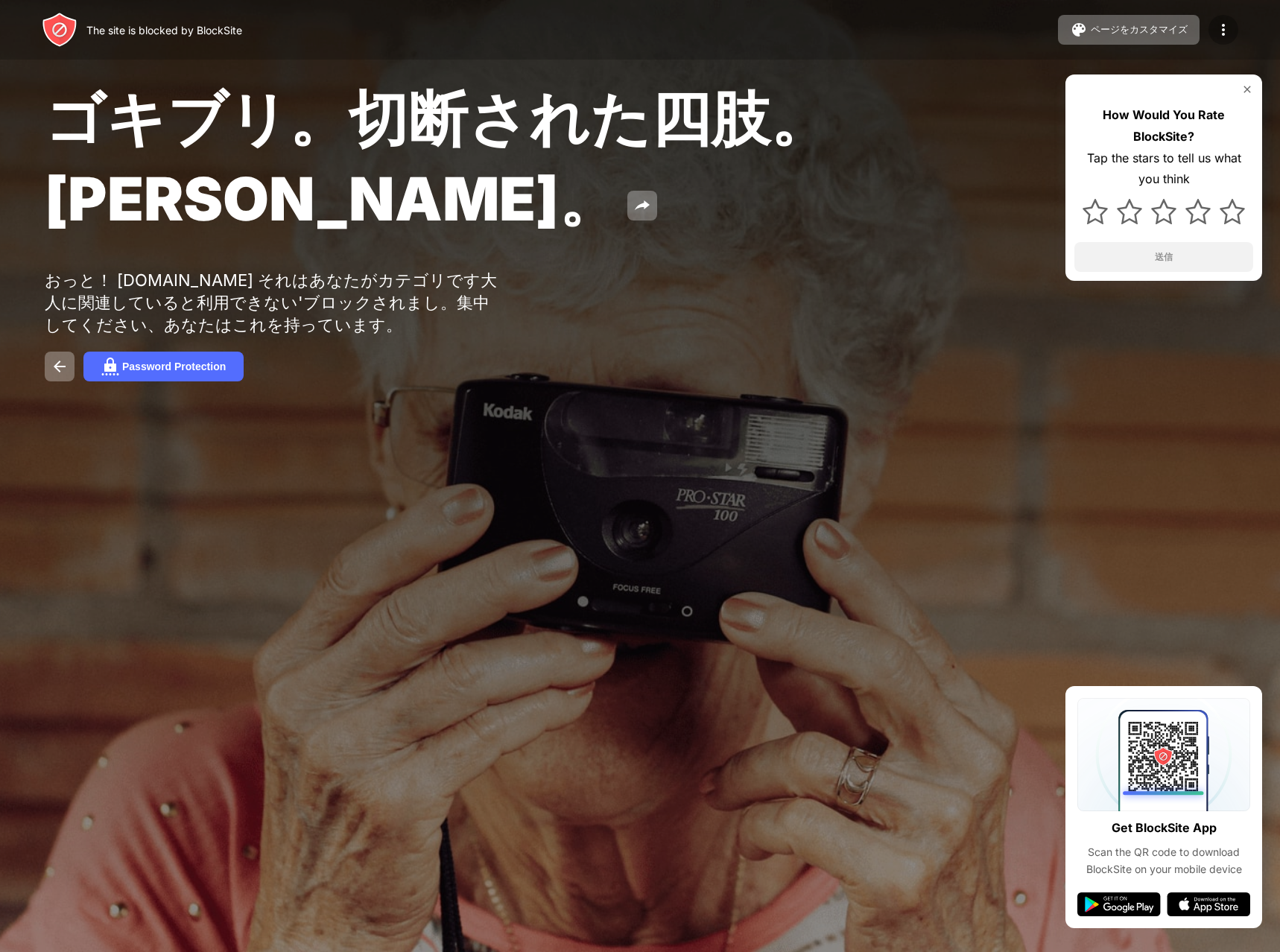
click at [1220, 28] on img at bounding box center [1223, 30] width 18 height 18
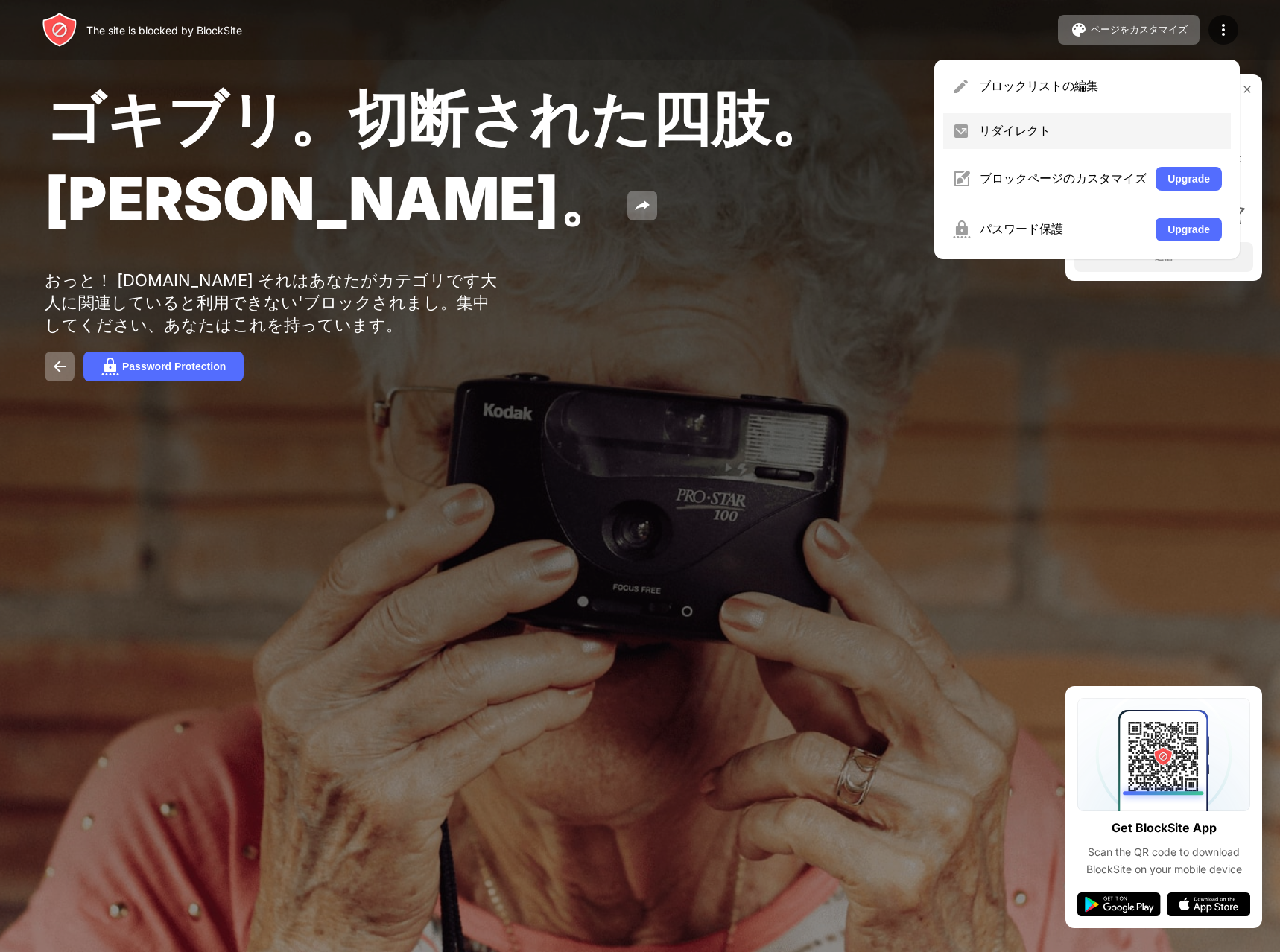
click at [1027, 133] on div "リダイレクト" at bounding box center [1100, 131] width 243 height 16
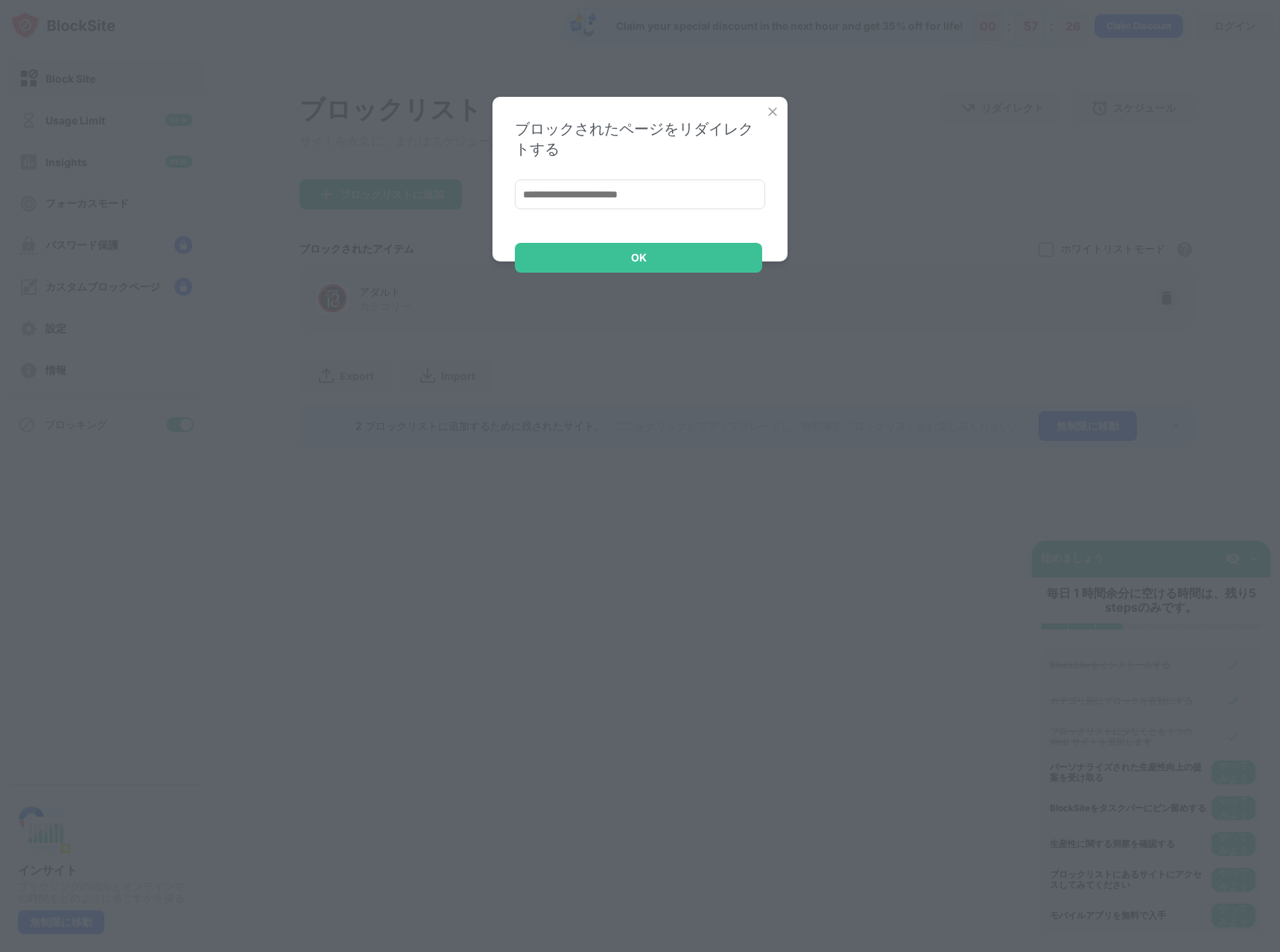
click at [645, 192] on input at bounding box center [640, 195] width 251 height 30
type input "*"
type input "**********"
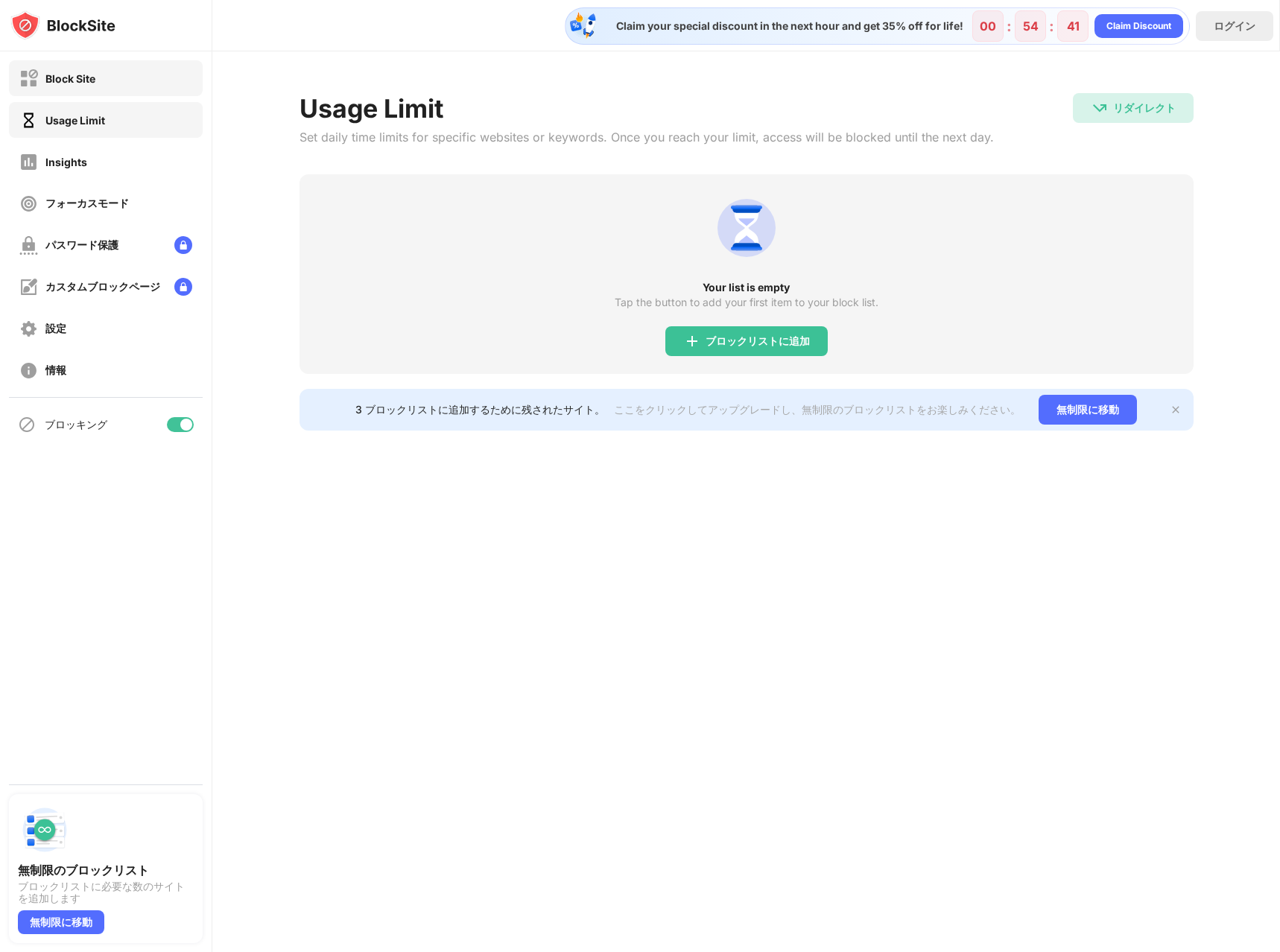
click at [119, 72] on div "Block Site" at bounding box center [106, 78] width 194 height 36
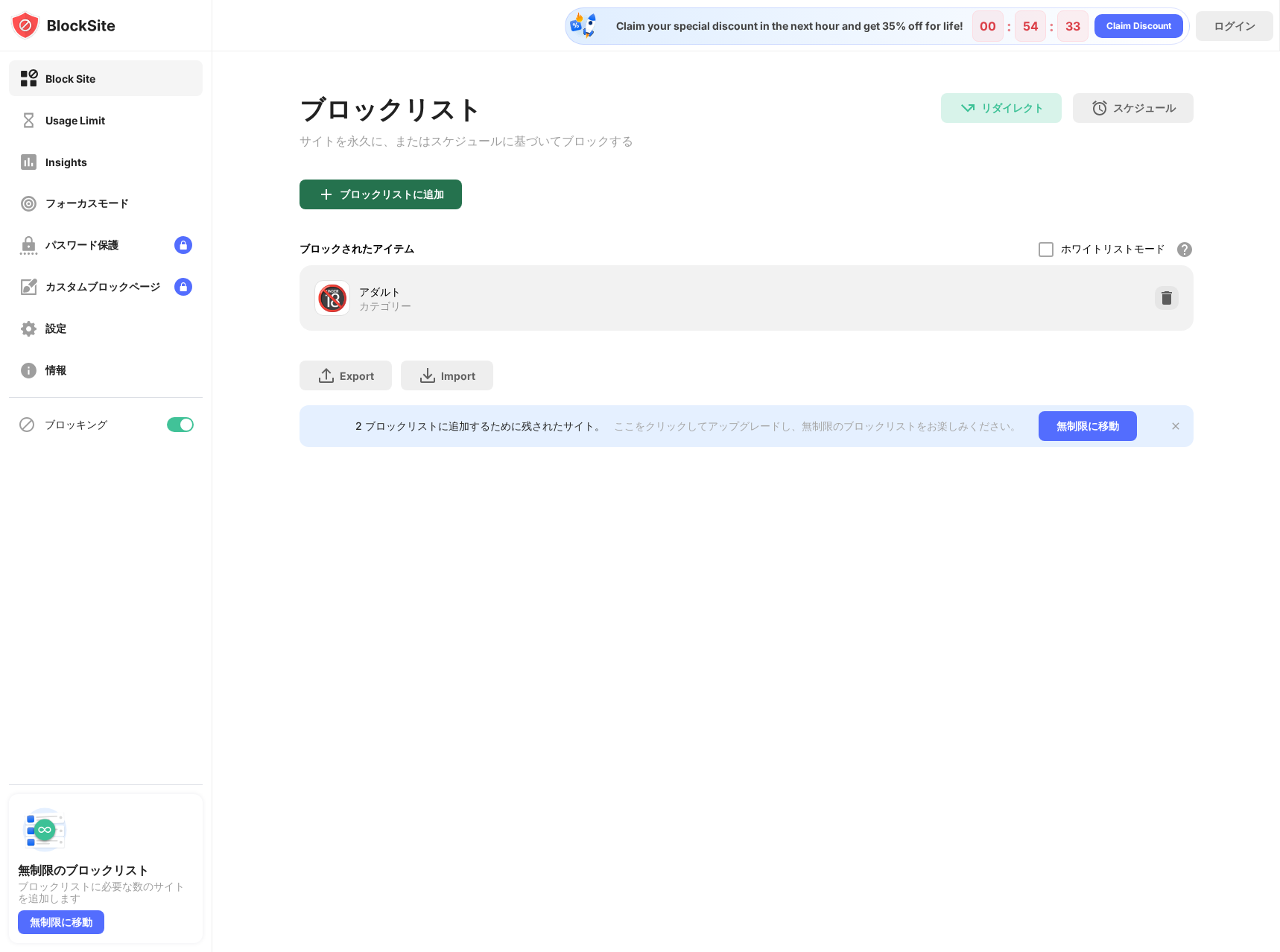
click at [402, 191] on div "ブロックリストに追加" at bounding box center [380, 195] width 163 height 30
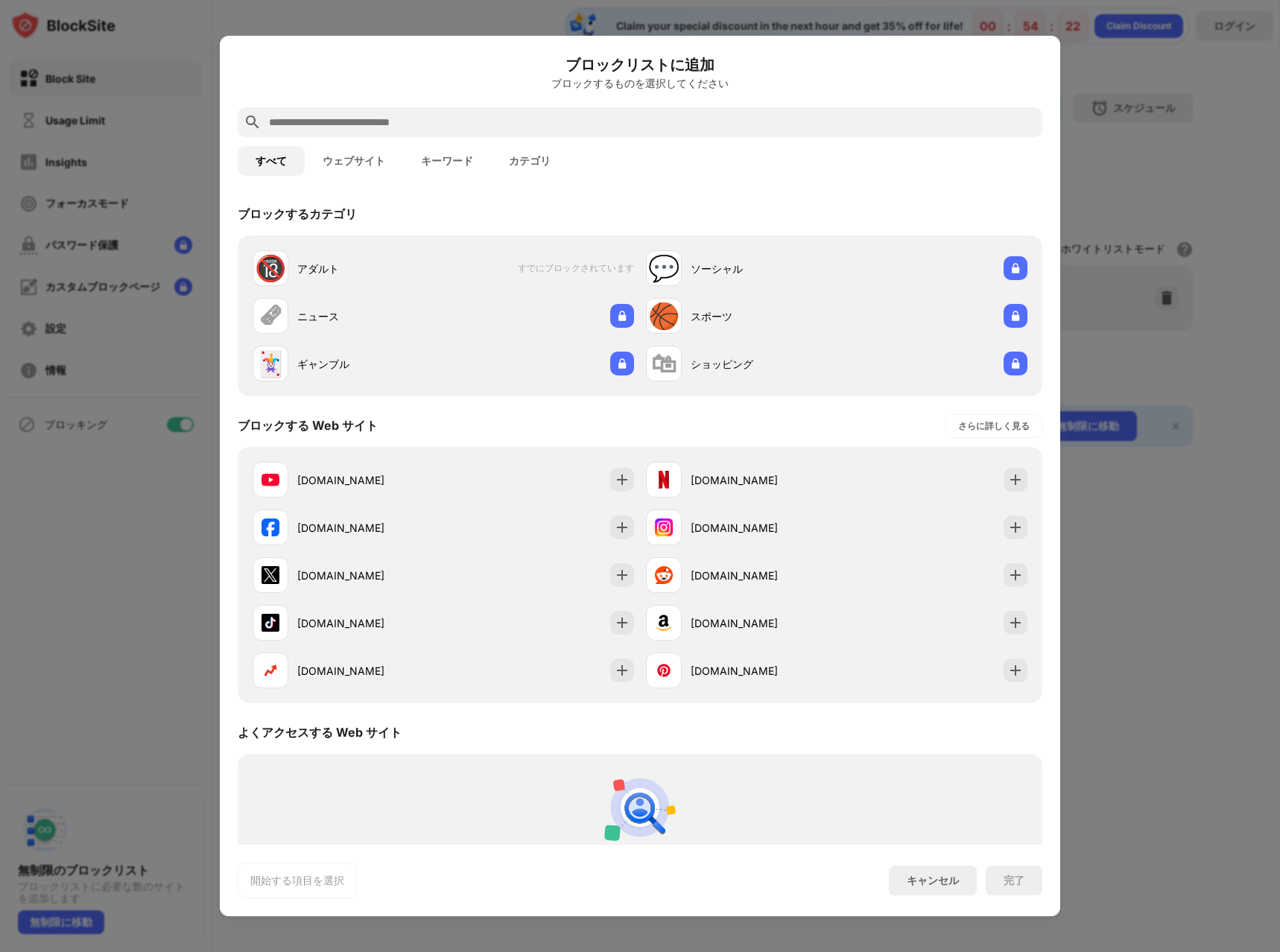
click at [374, 157] on button "ウェブサイト" at bounding box center [354, 161] width 98 height 30
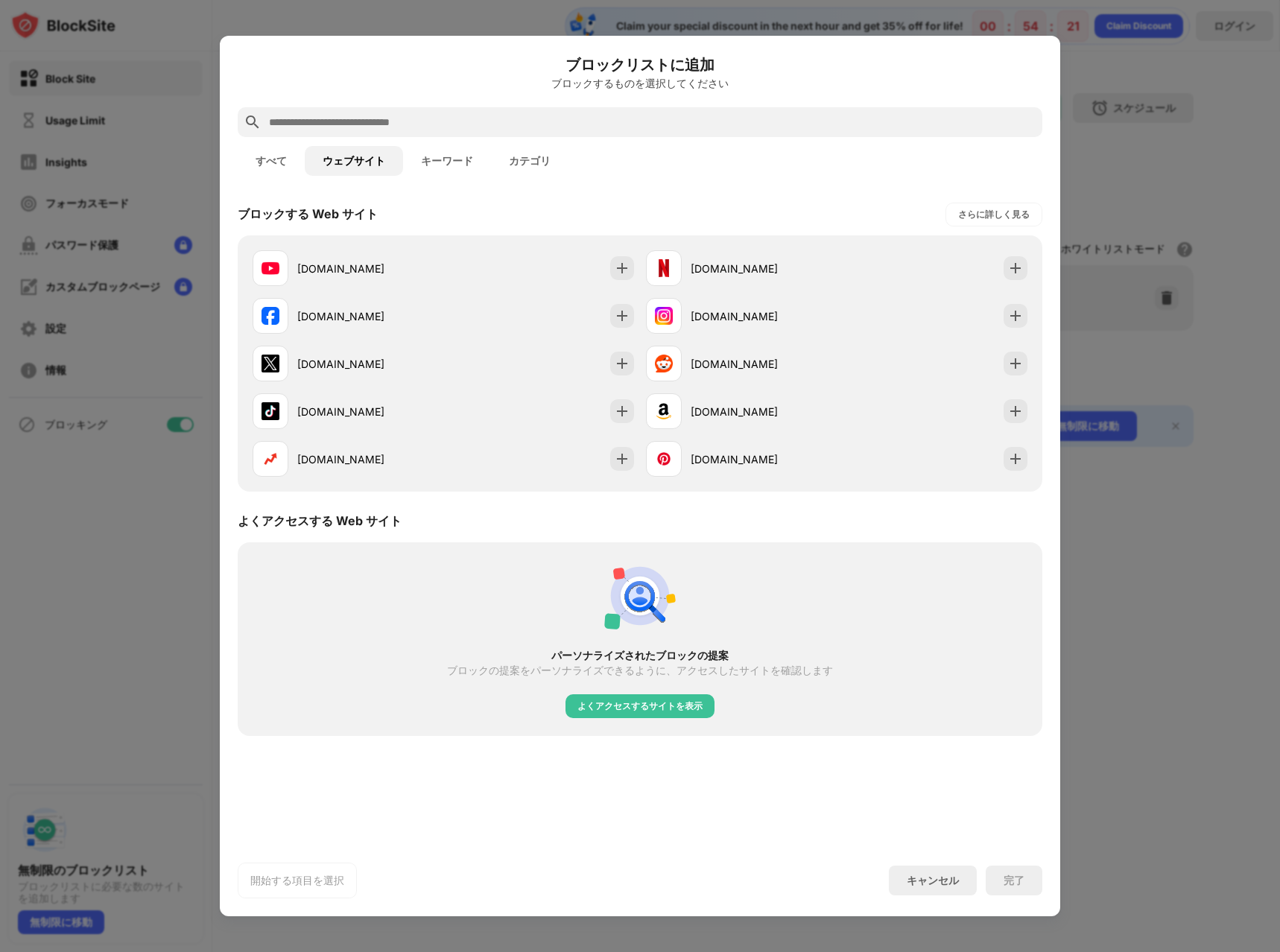
click at [418, 157] on button "キーワード" at bounding box center [447, 161] width 88 height 30
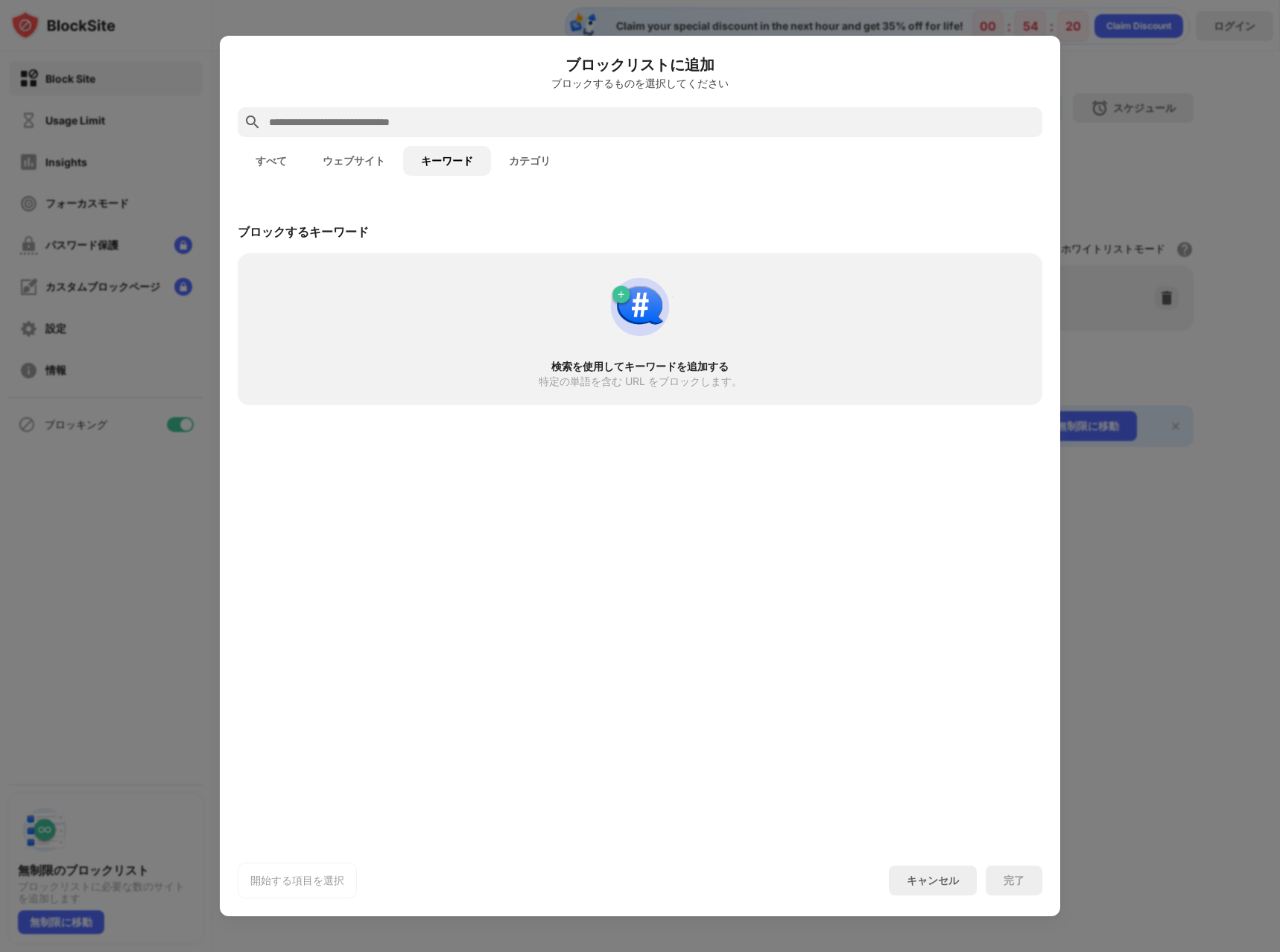
click at [486, 151] on button "キーワード" at bounding box center [447, 161] width 88 height 30
click at [512, 158] on button "カテゴリ" at bounding box center [530, 161] width 78 height 30
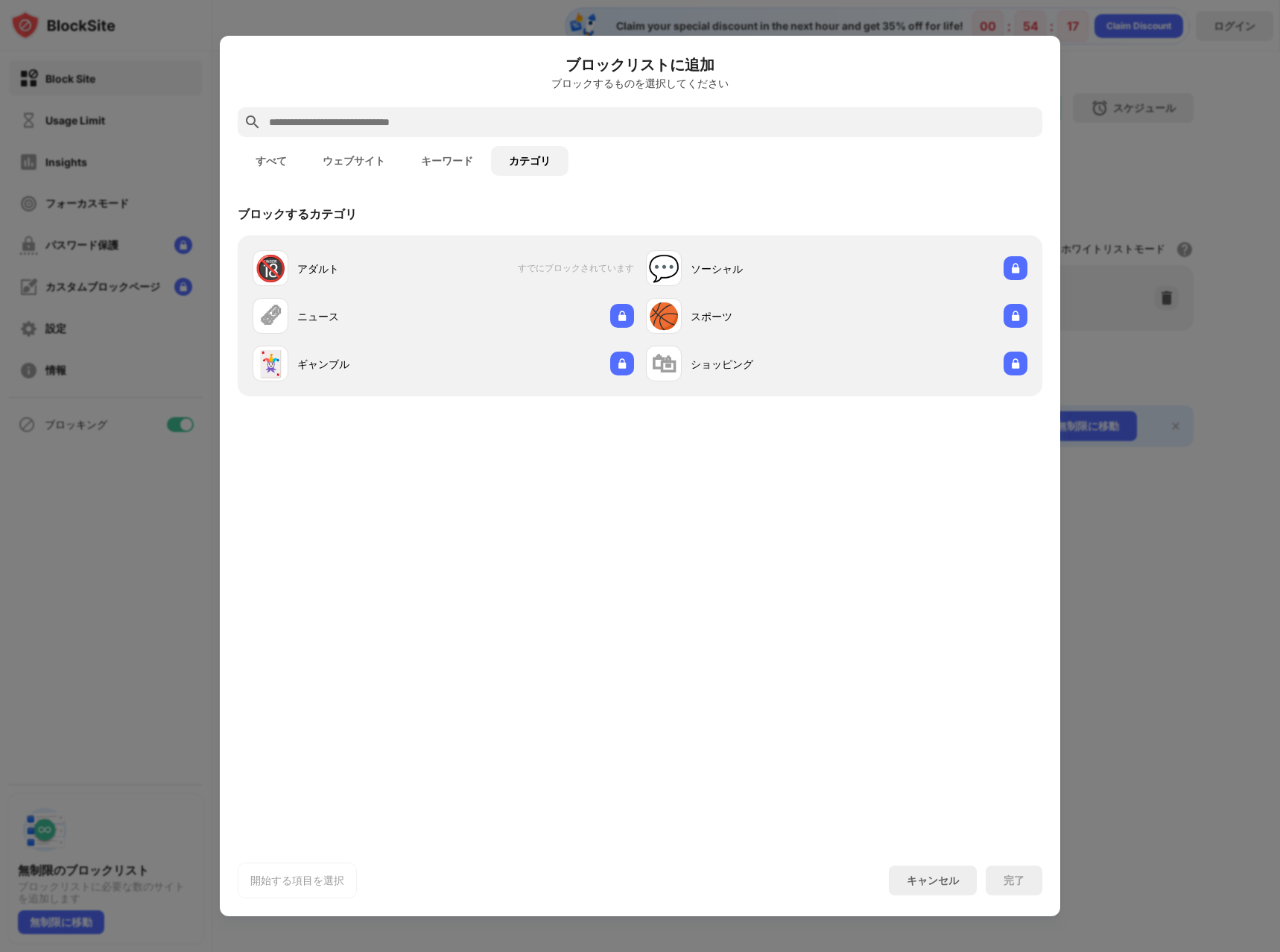
click at [151, 592] on div at bounding box center [640, 476] width 1280 height 952
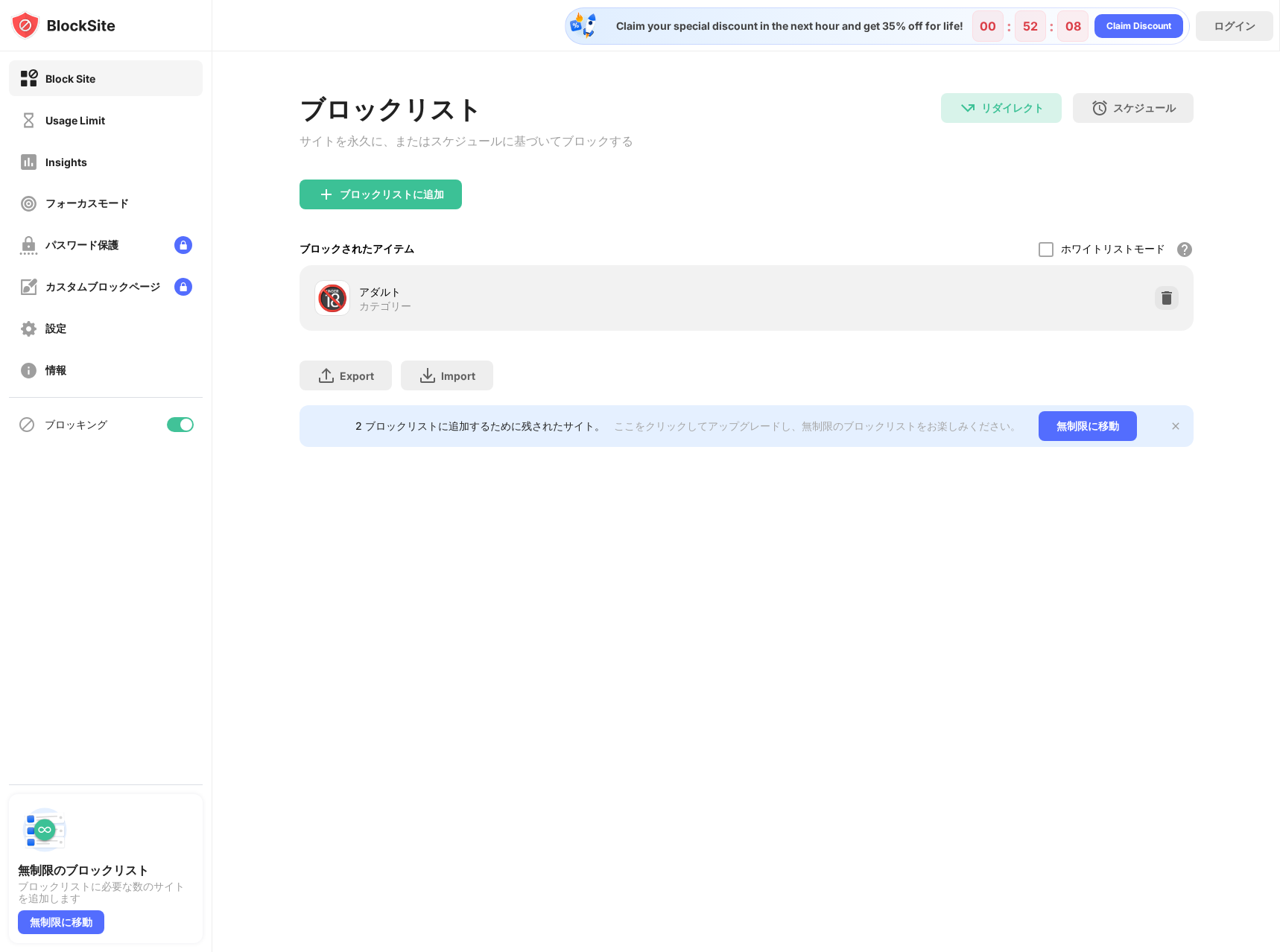
click at [1102, 125] on div "リダイレクト [DOMAIN_NAME] にリダイレクトする スケジュール ブロック リストがアクティブになる日と時間枠を選択します。(ウェブサイトのアイテム…" at bounding box center [1067, 128] width 253 height 69
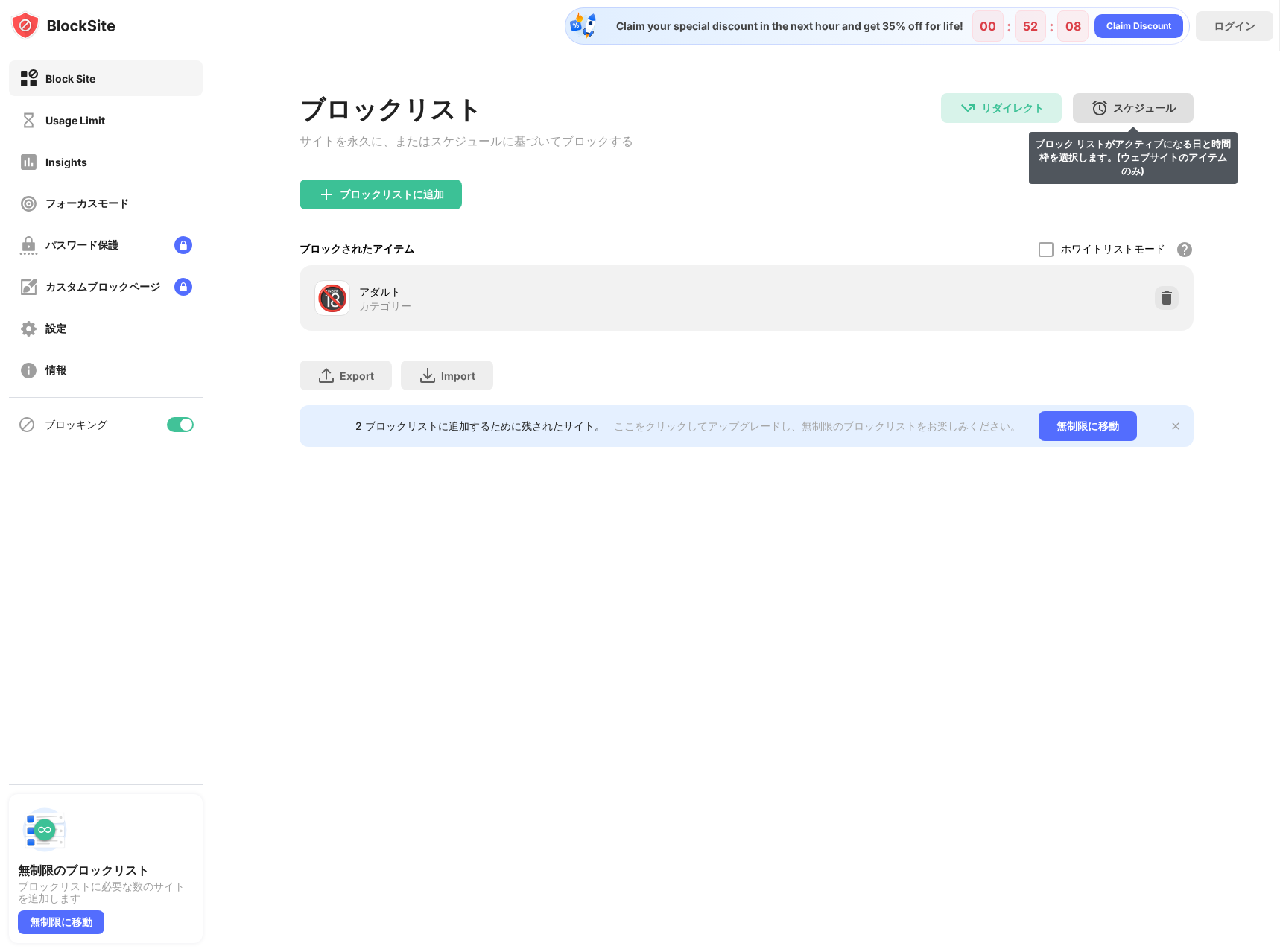
click at [1106, 110] on img at bounding box center [1099, 108] width 18 height 18
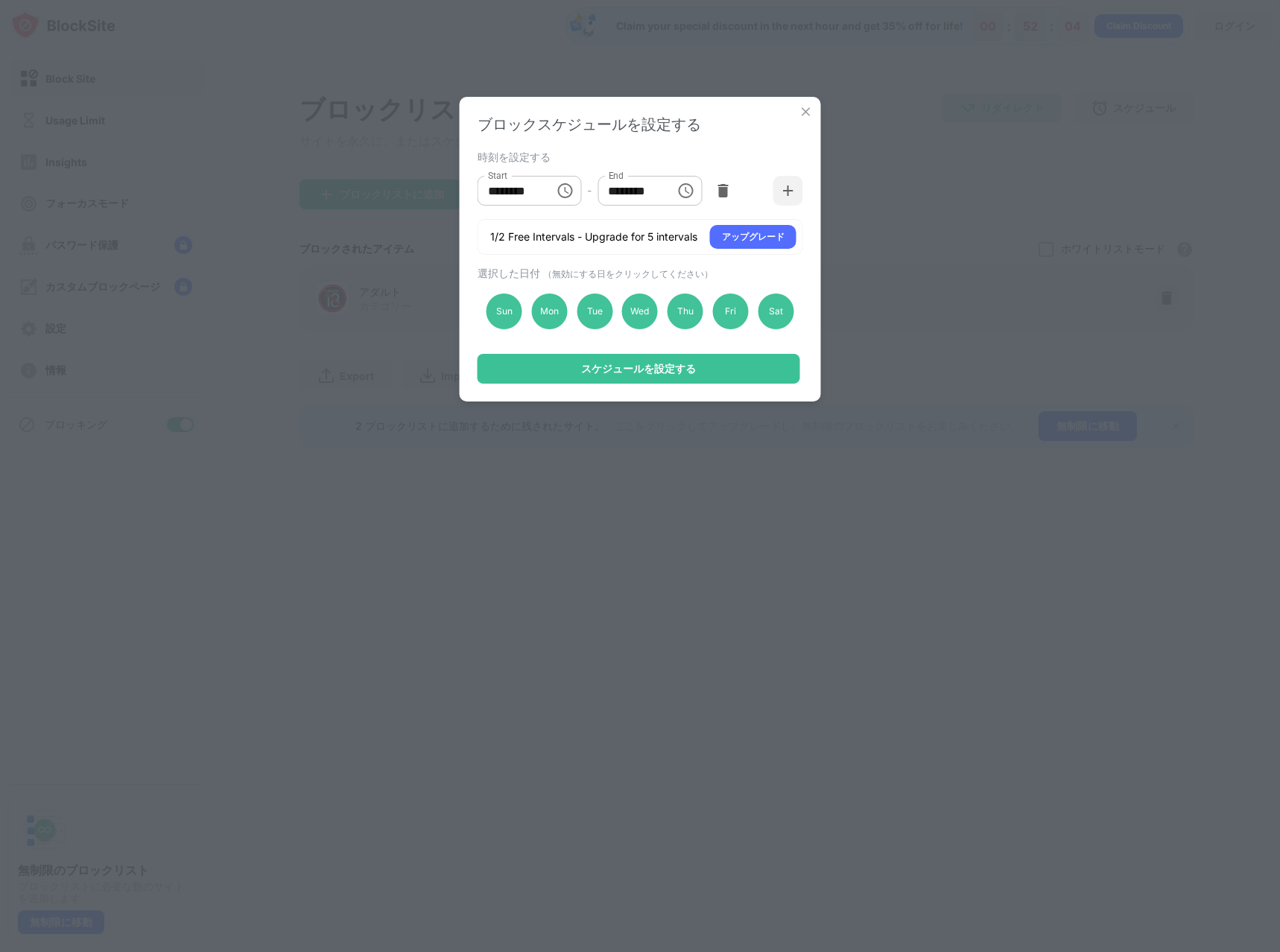
click at [797, 119] on div "ブロックスケジュールを設定する" at bounding box center [640, 125] width 325 height 20
click at [808, 119] on img at bounding box center [806, 112] width 15 height 15
